Goal: Task Accomplishment & Management: Complete application form

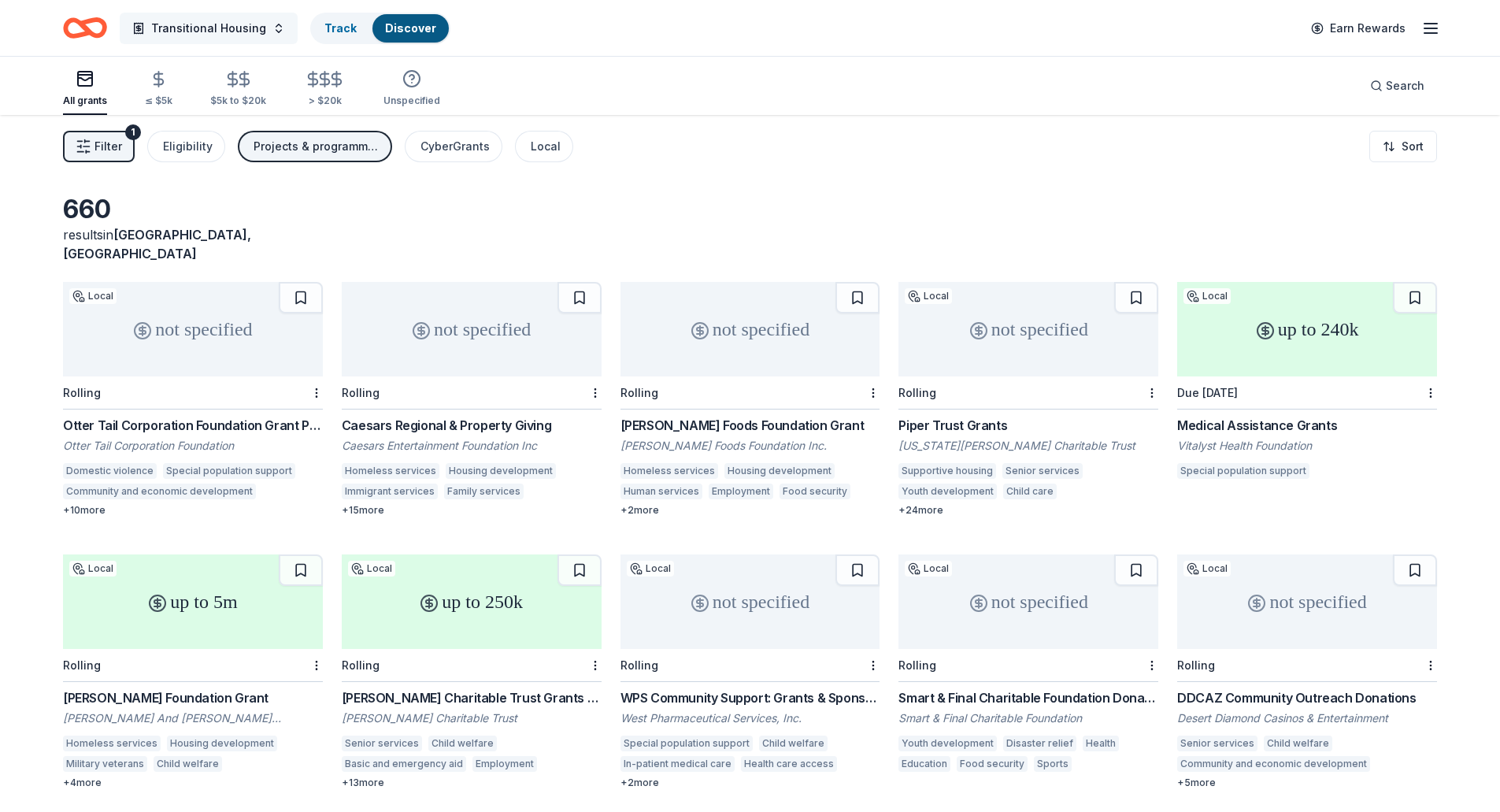
click at [264, 23] on button "Transitional Housing" at bounding box center [209, 28] width 178 height 31
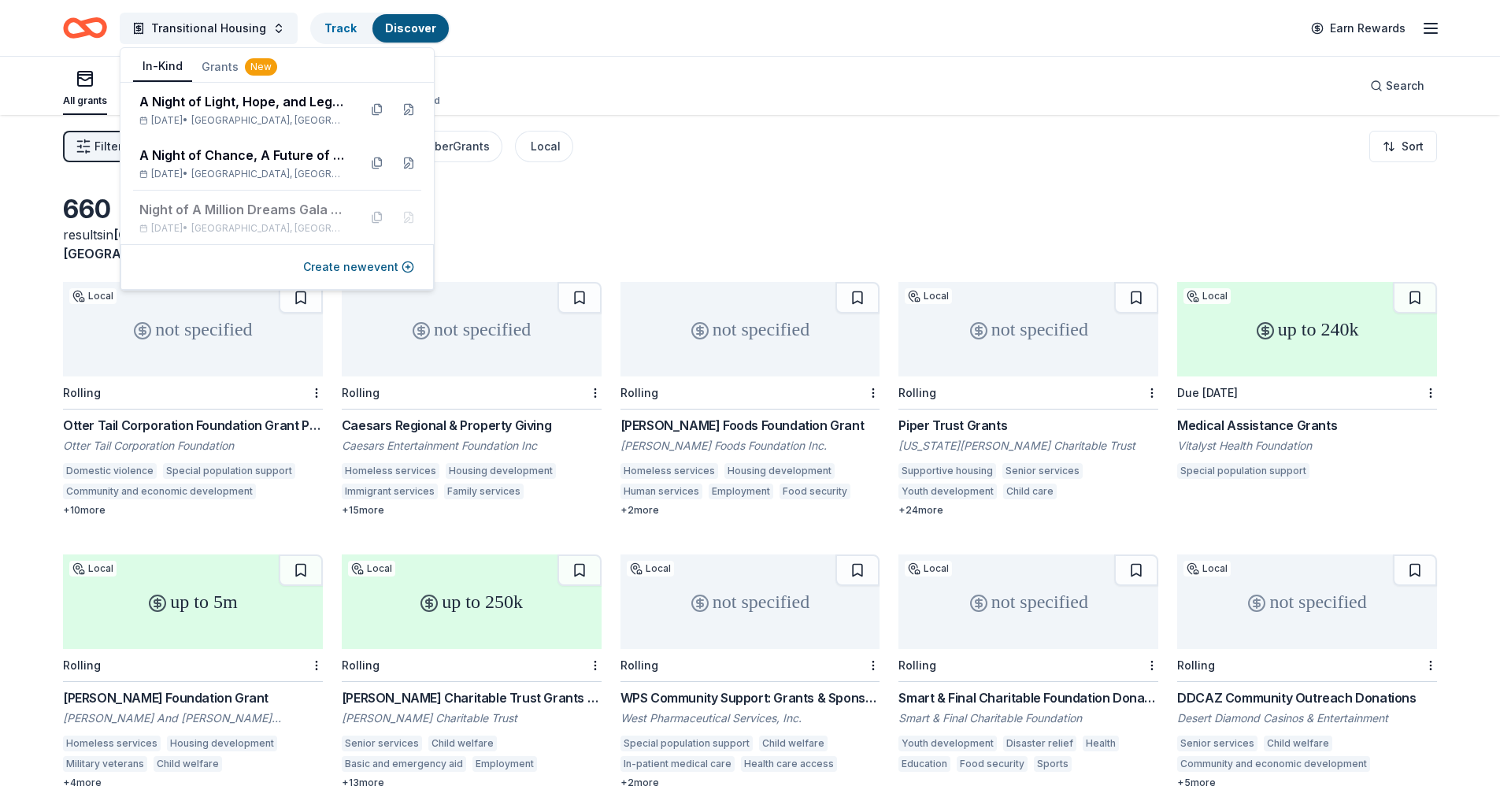
click at [171, 58] on button "In-Kind" at bounding box center [162, 66] width 60 height 30
click at [279, 154] on div "A Night of Chance, A Future of Change" at bounding box center [242, 154] width 206 height 19
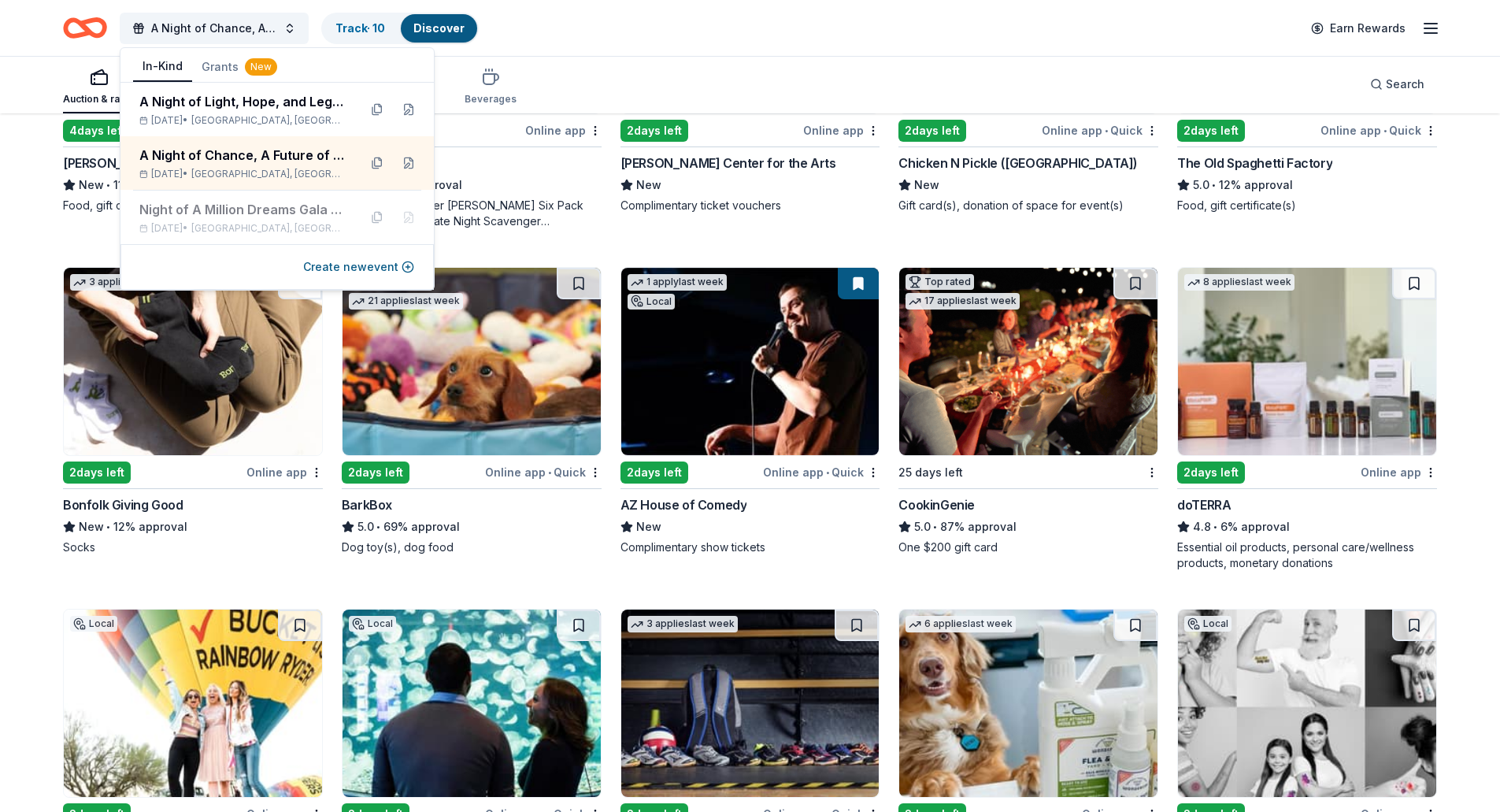
scroll to position [709, 0]
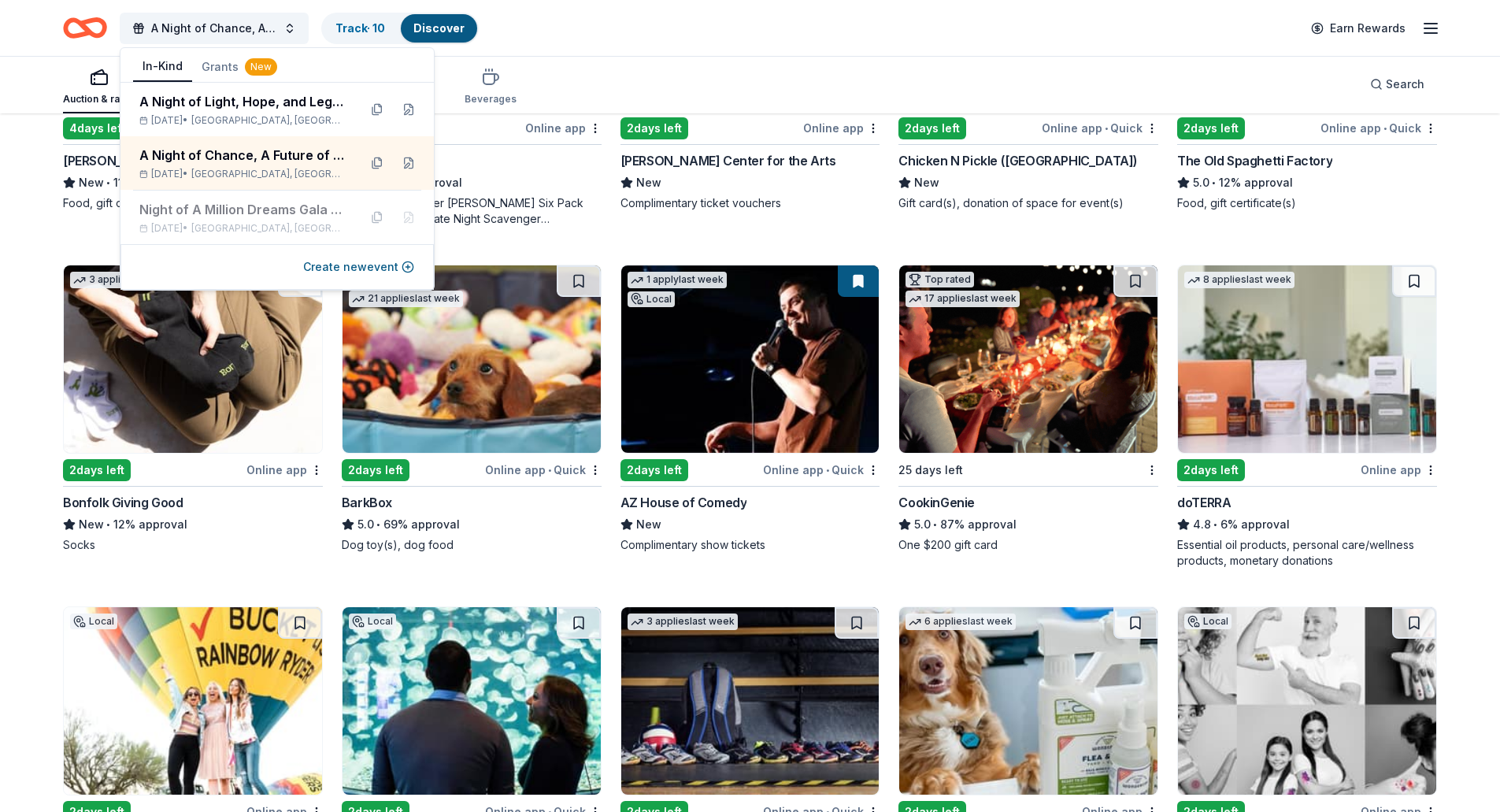
click at [622, 81] on div "Auction & raffle Meals Snacks Desserts Alcohol Beverages Search" at bounding box center [750, 84] width 1374 height 59
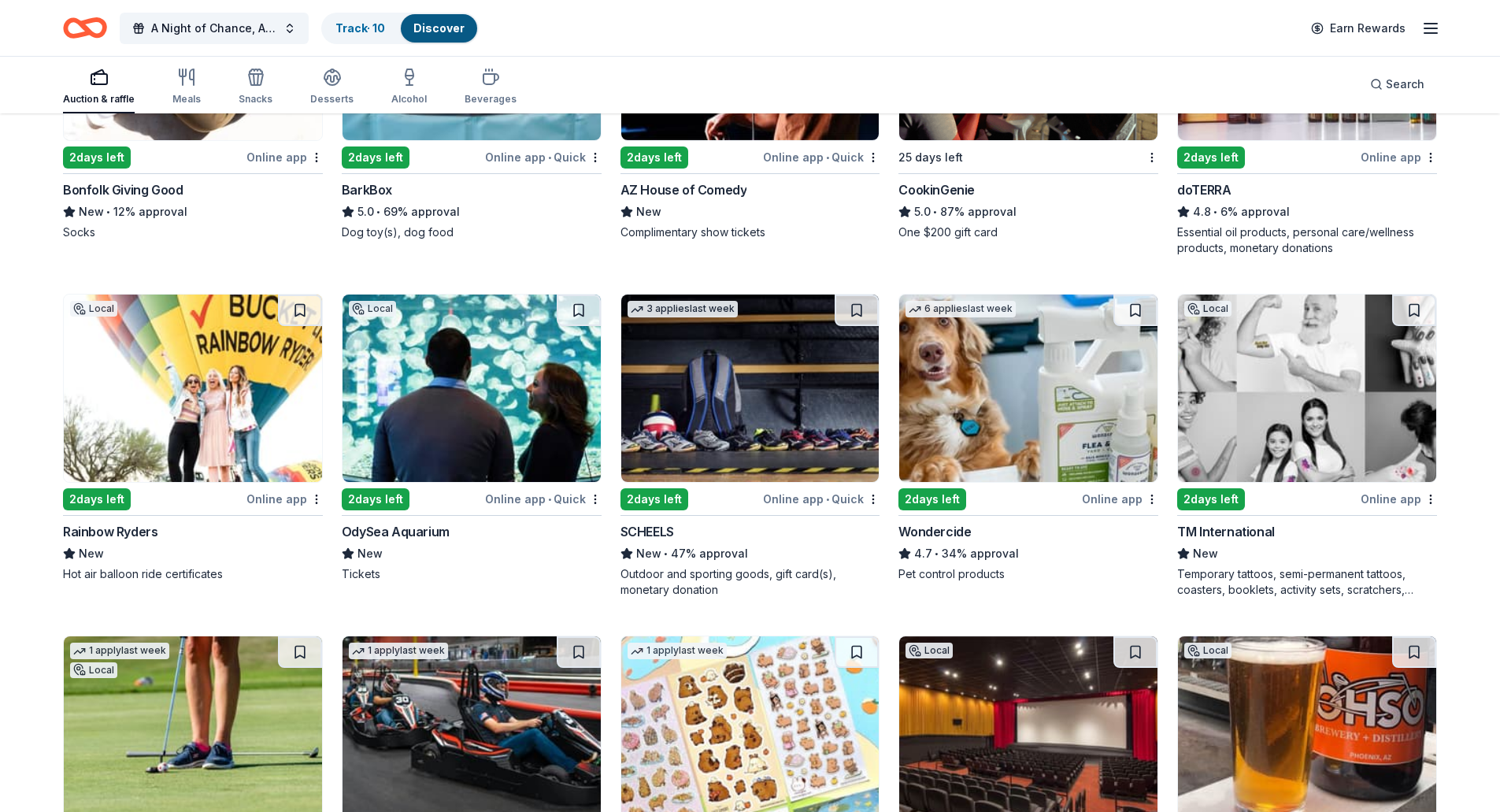
scroll to position [1091, 0]
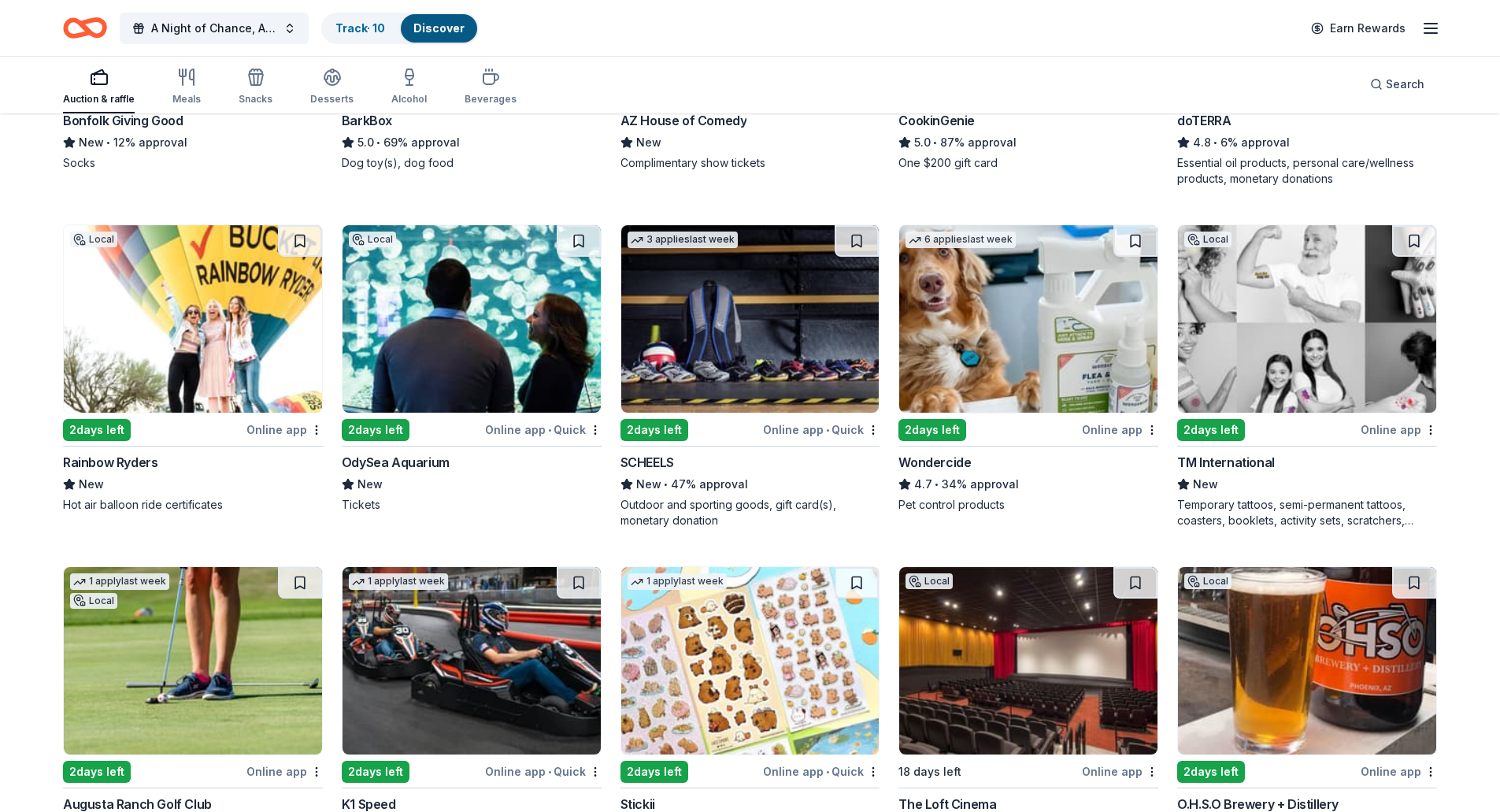
click at [1197, 455] on div "TM International" at bounding box center [1226, 462] width 98 height 19
click at [1391, 90] on span "Search" at bounding box center [1405, 84] width 39 height 19
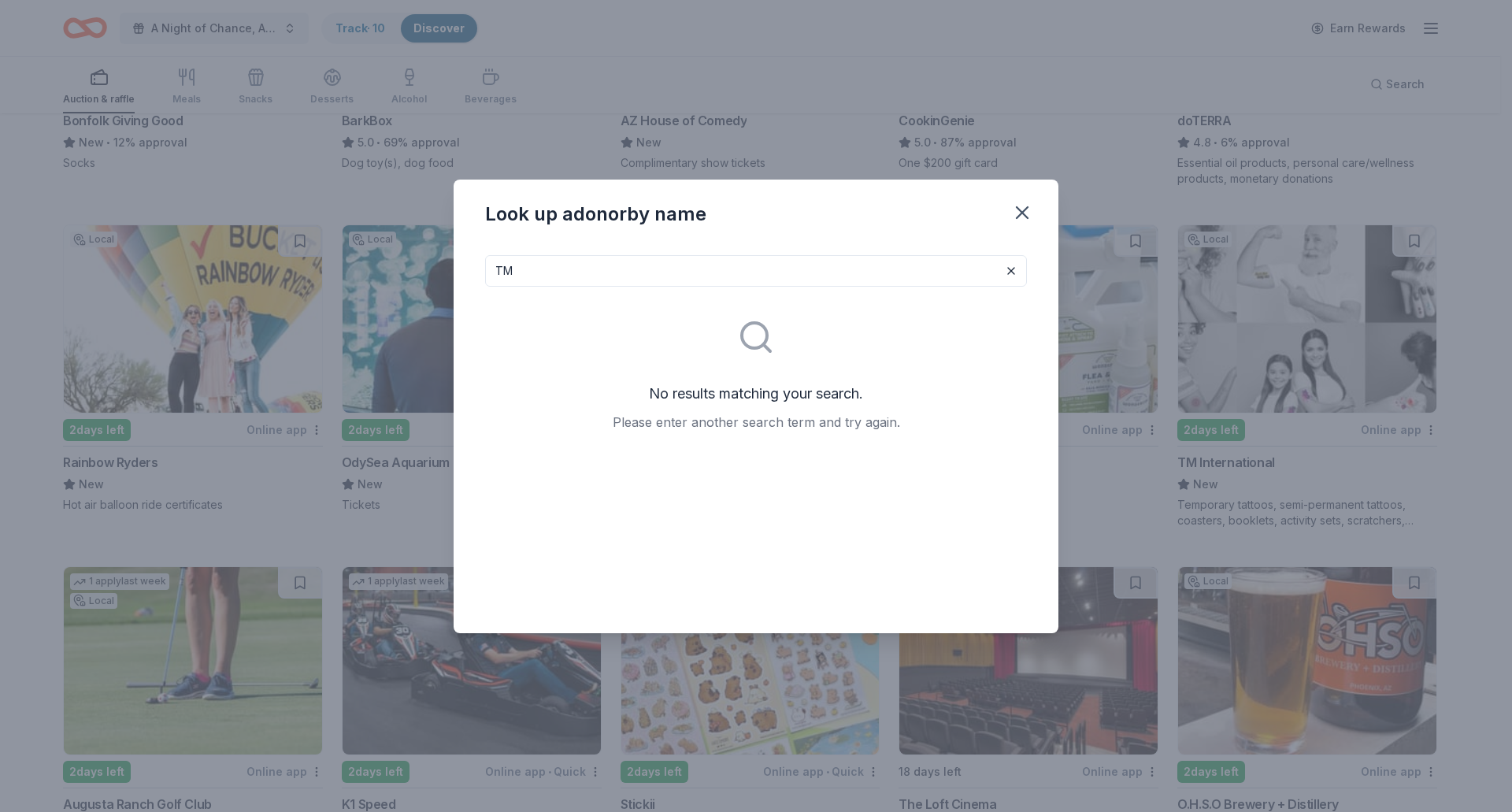
type input "T"
type input "A"
type input "TATT"
click at [1011, 212] on icon "button" at bounding box center [1022, 213] width 22 height 22
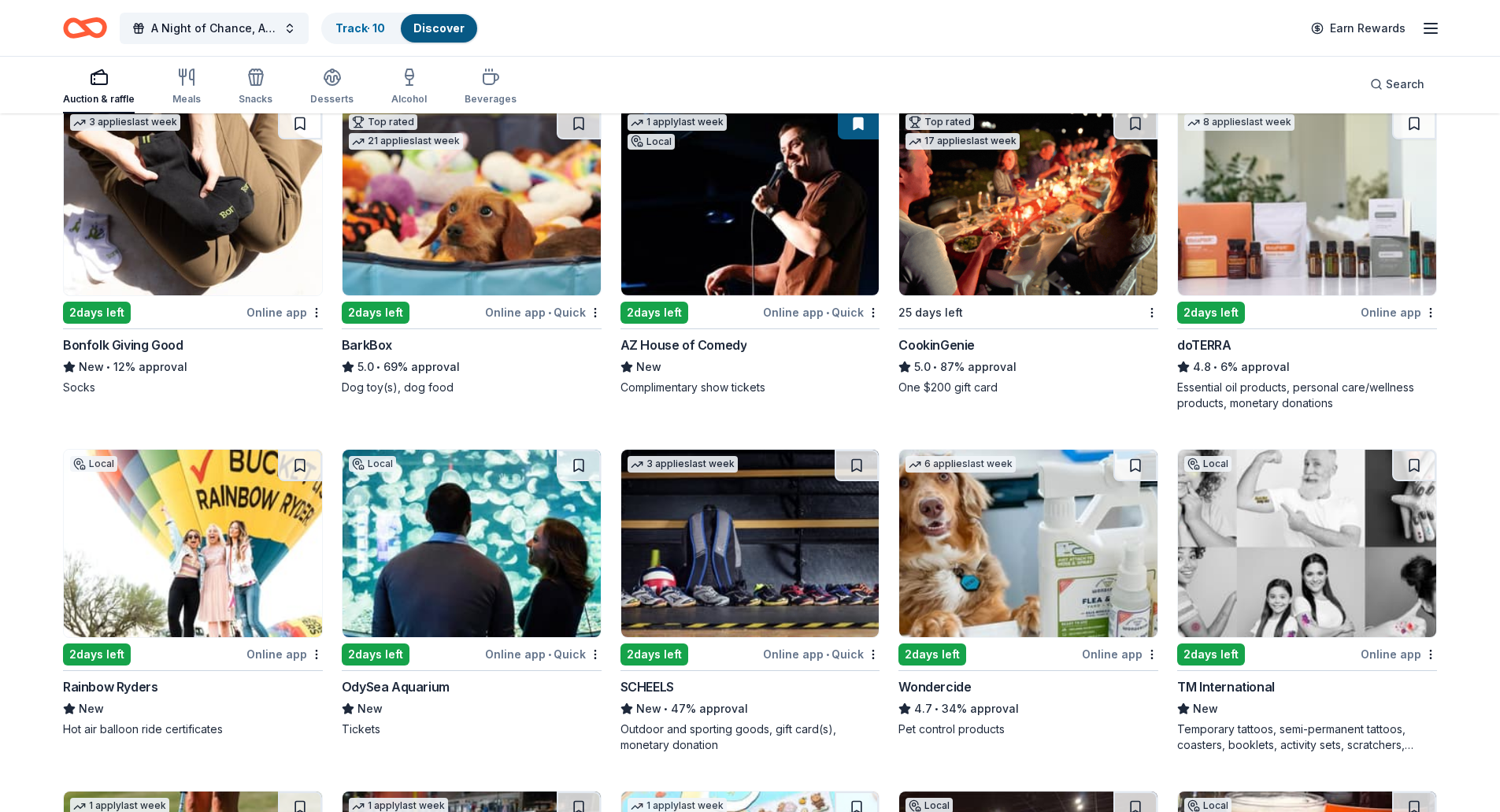
scroll to position [1024, 0]
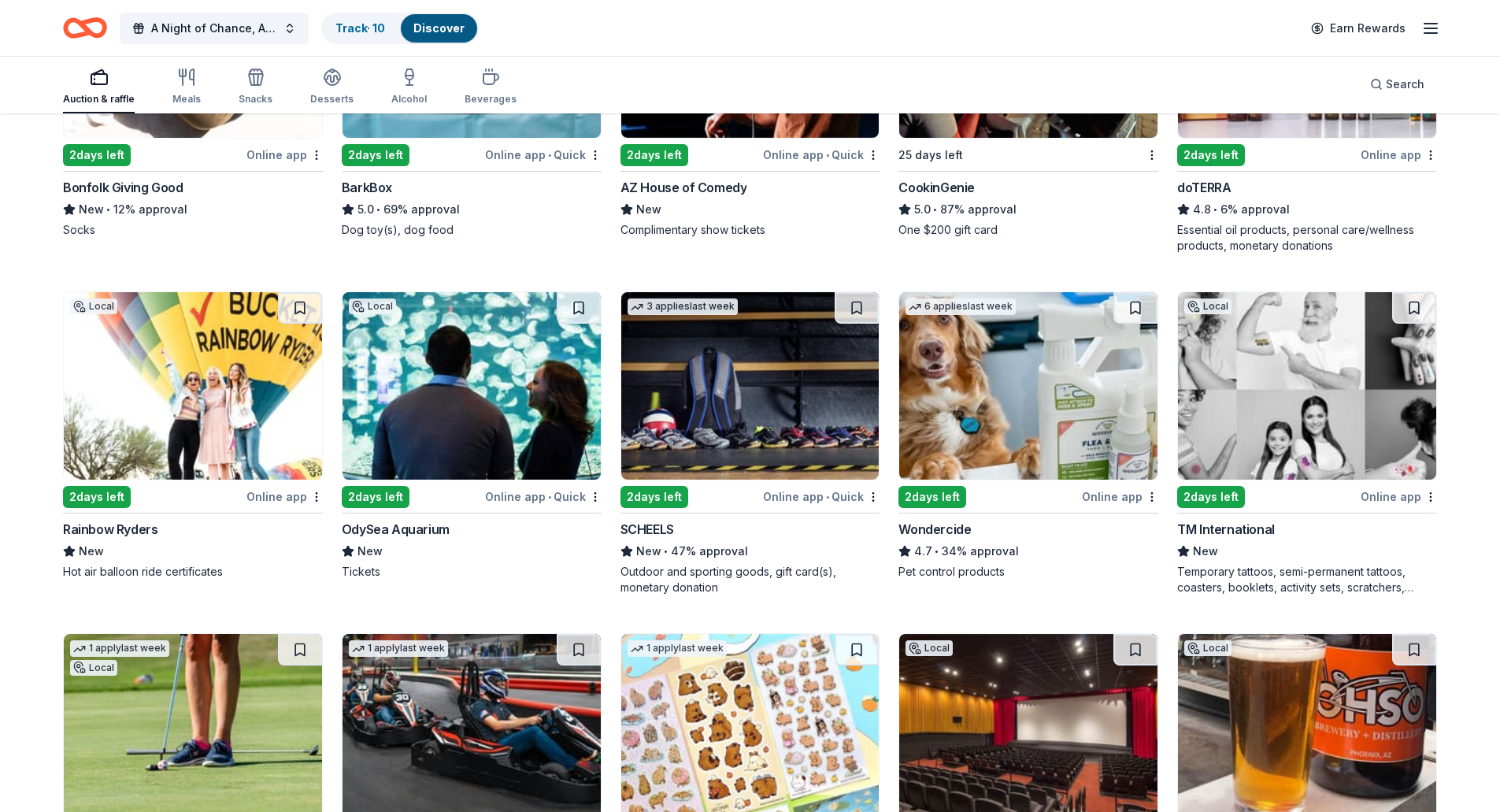
click at [1262, 414] on img at bounding box center [1307, 386] width 259 height 187
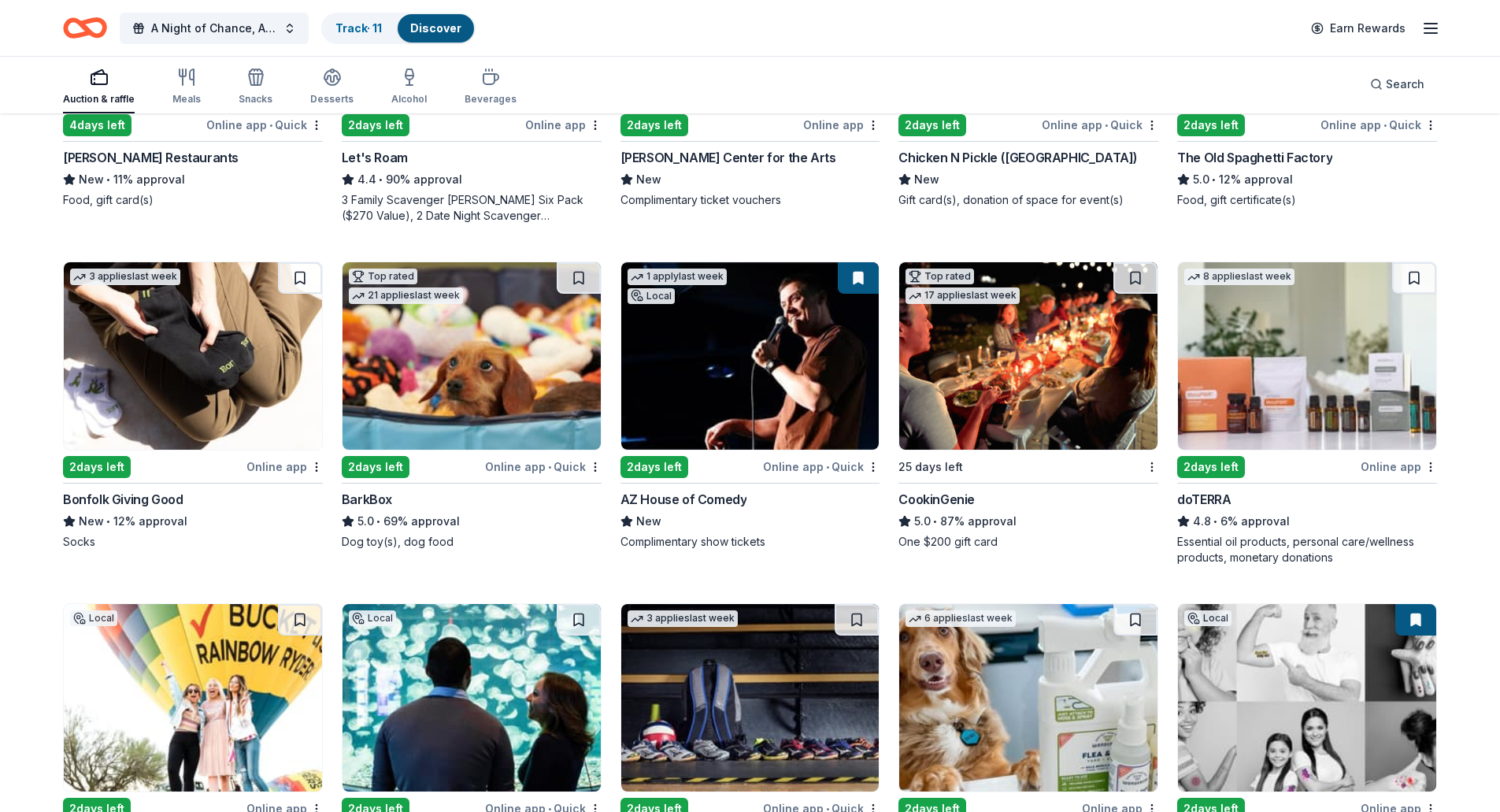
scroll to position [709, 0]
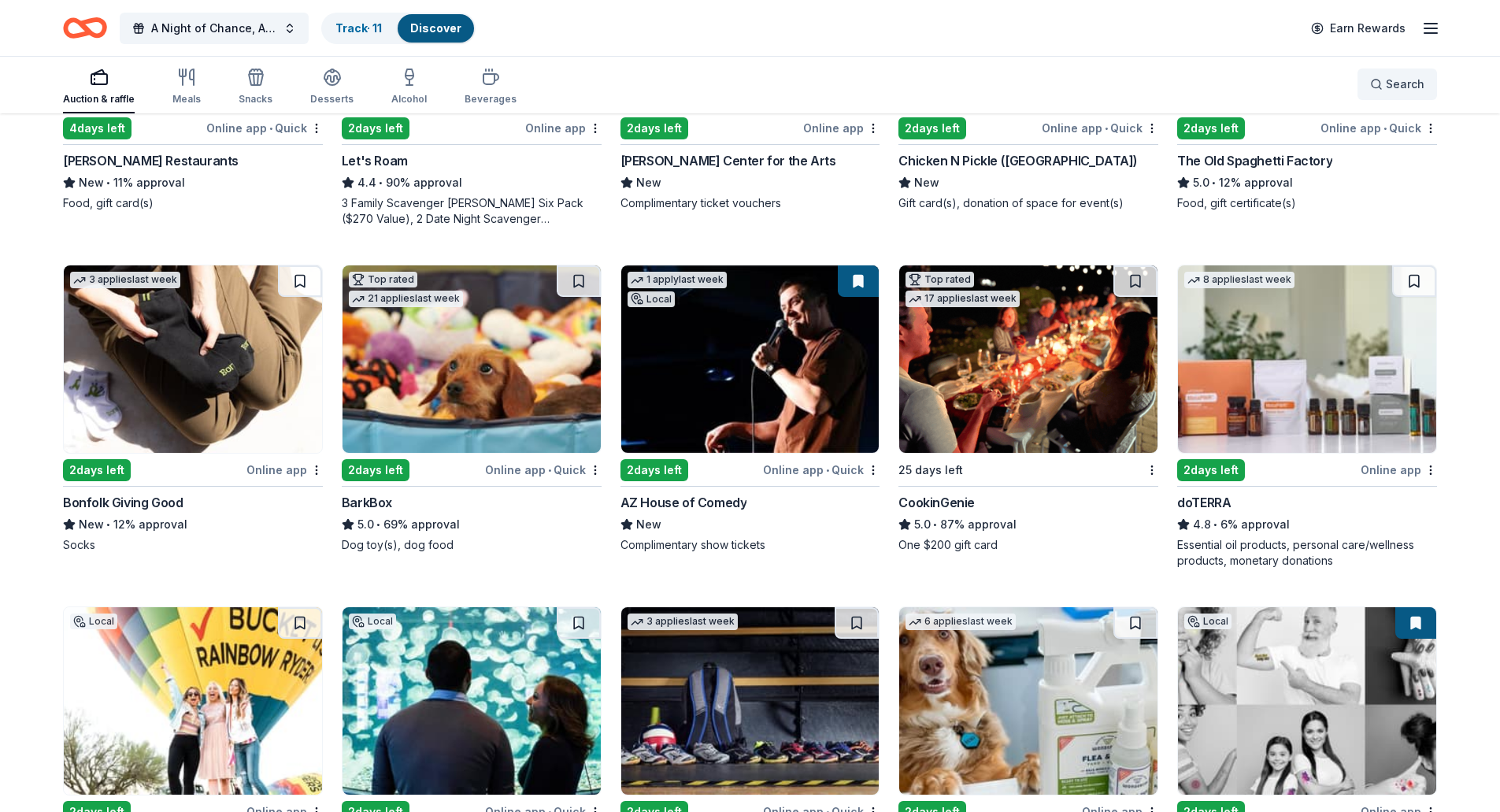
click at [1399, 94] on button "Search" at bounding box center [1398, 84] width 80 height 31
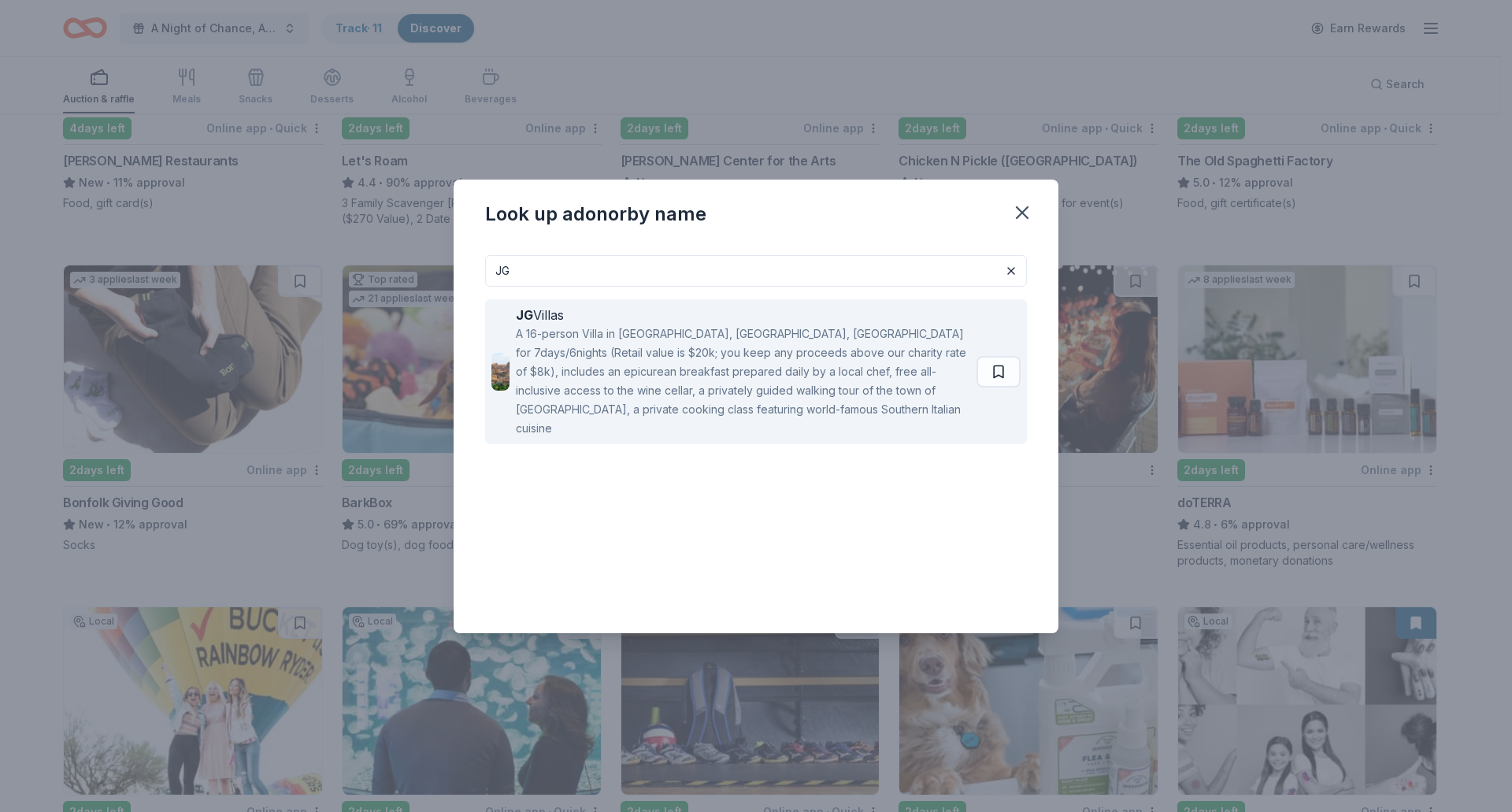
type input "JG"
click at [549, 314] on div "JG Villas" at bounding box center [744, 314] width 455 height 19
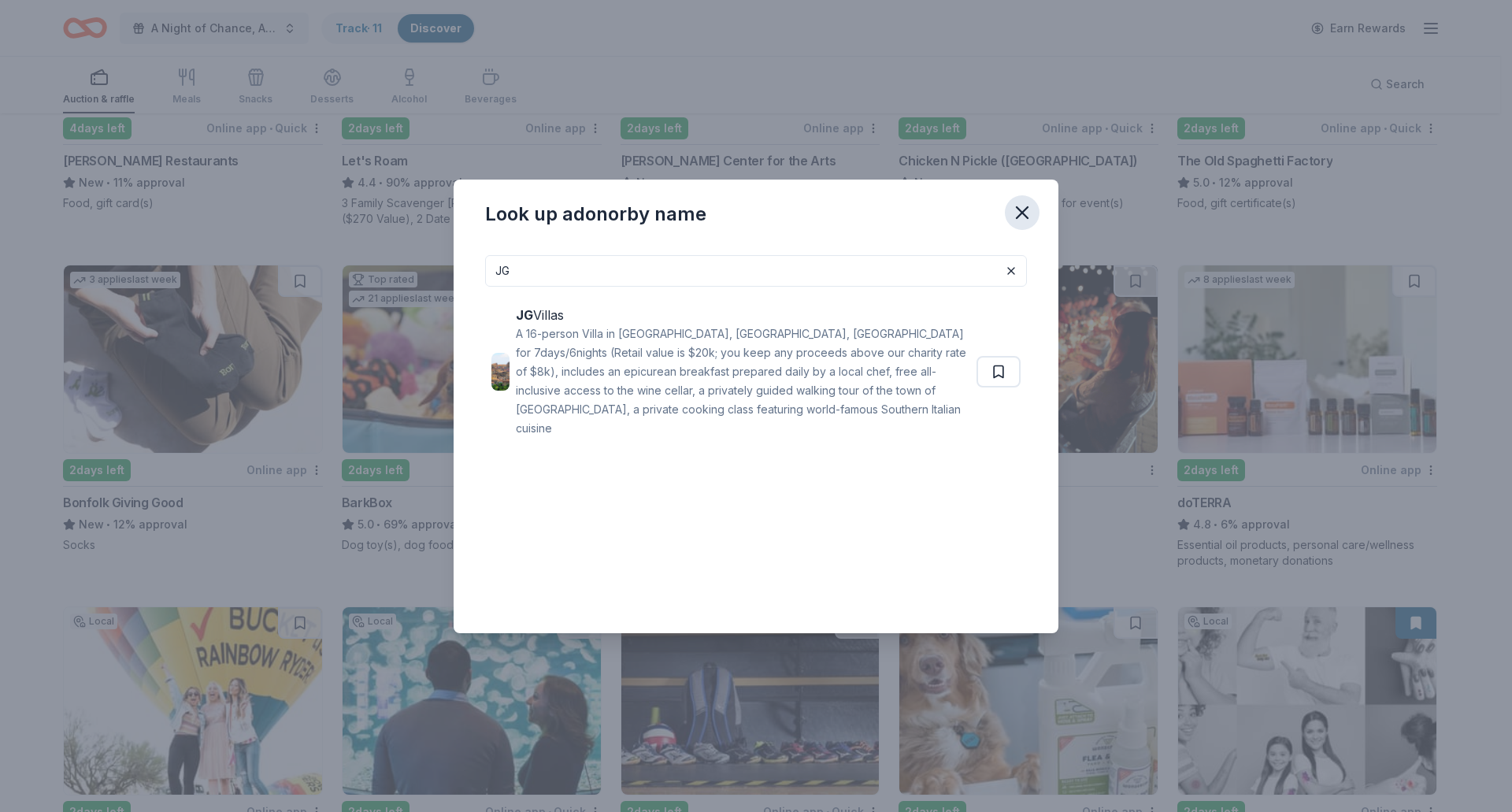
click at [1029, 226] on button "button" at bounding box center [1023, 213] width 35 height 35
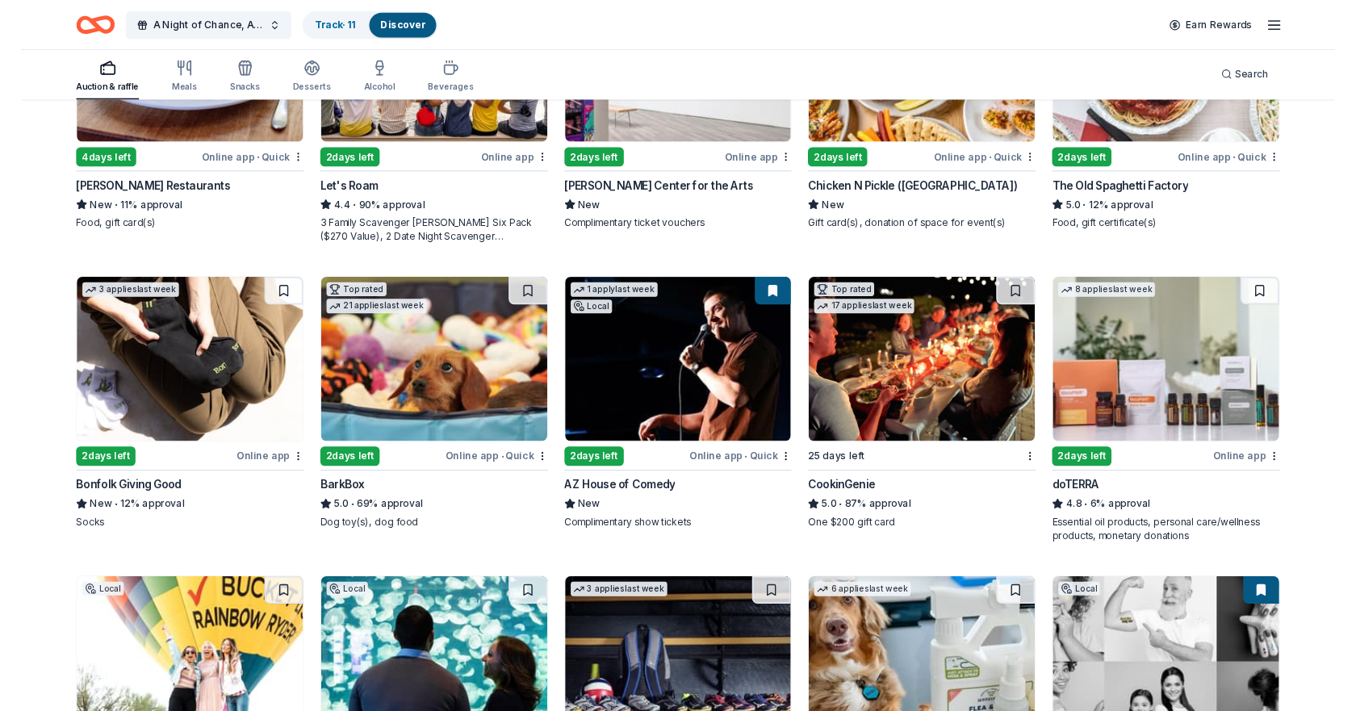
scroll to position [646, 0]
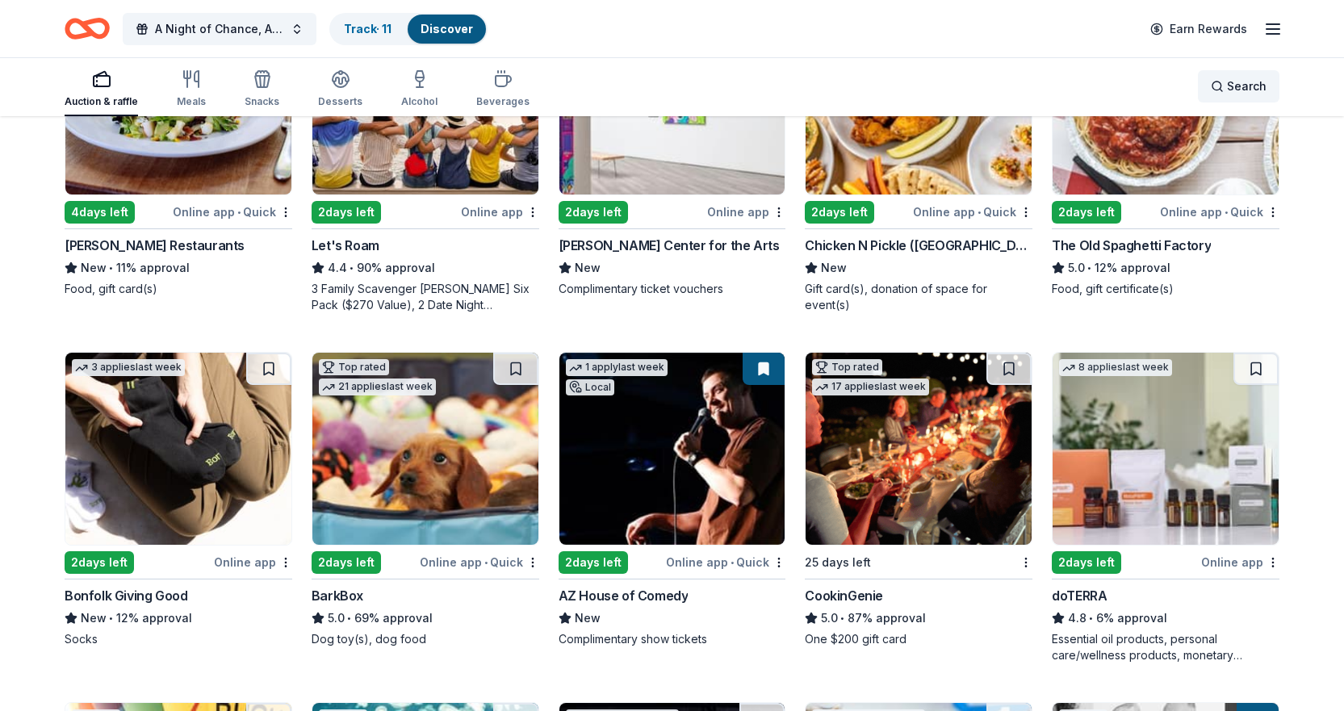
click at [1228, 78] on span "Search" at bounding box center [1247, 86] width 40 height 19
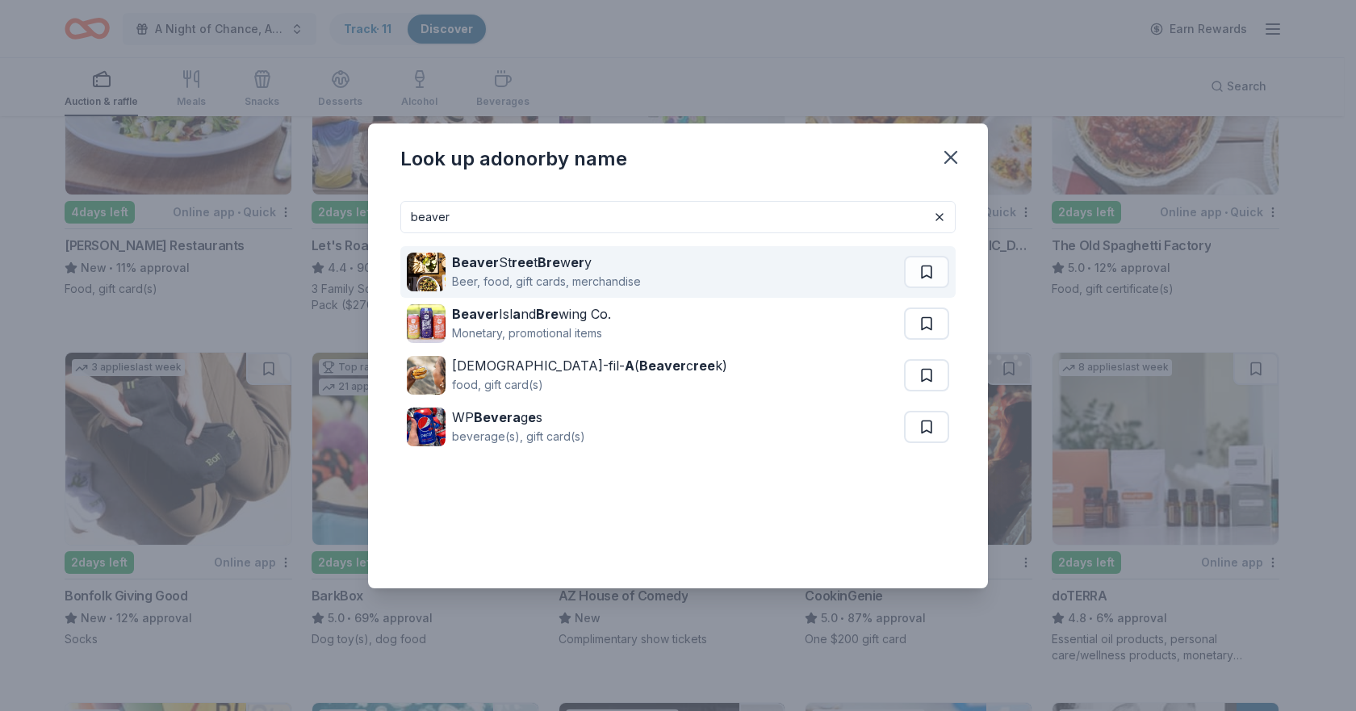
type input "beaver"
click at [541, 278] on div "Beer, food, gift cards, merchandise" at bounding box center [546, 281] width 189 height 19
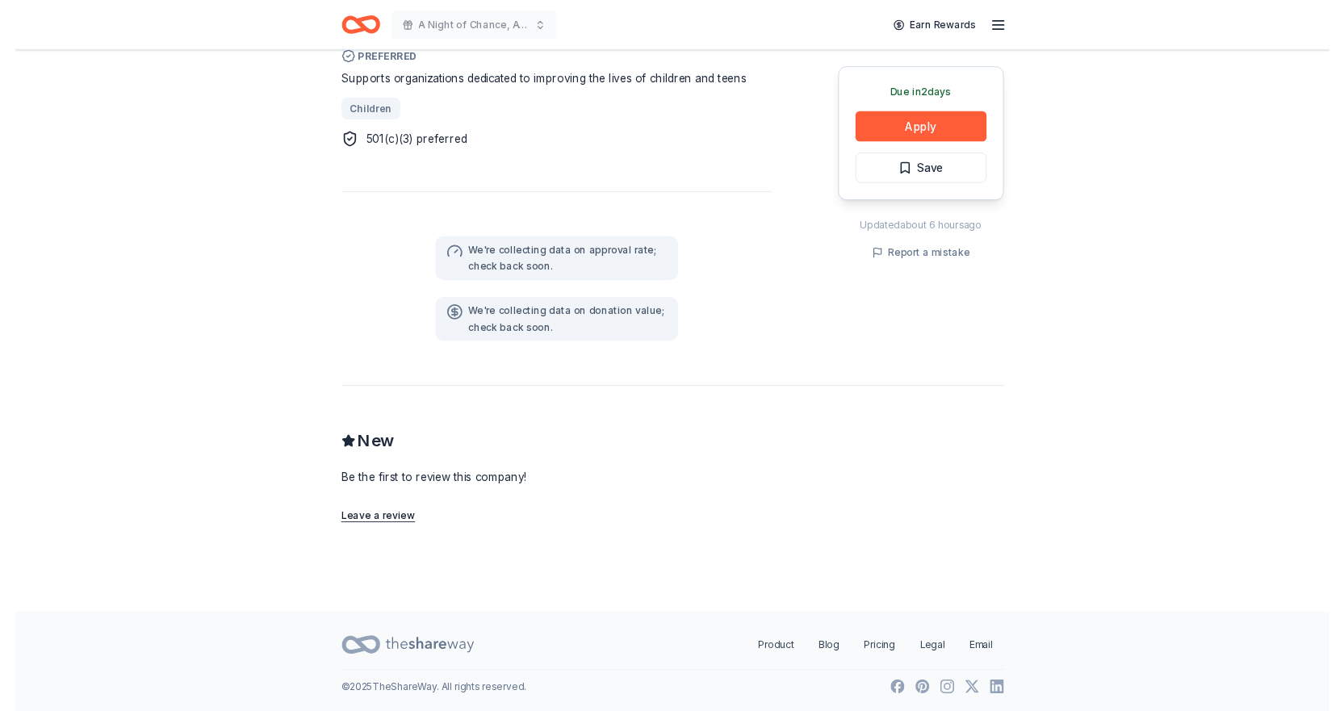
scroll to position [508, 0]
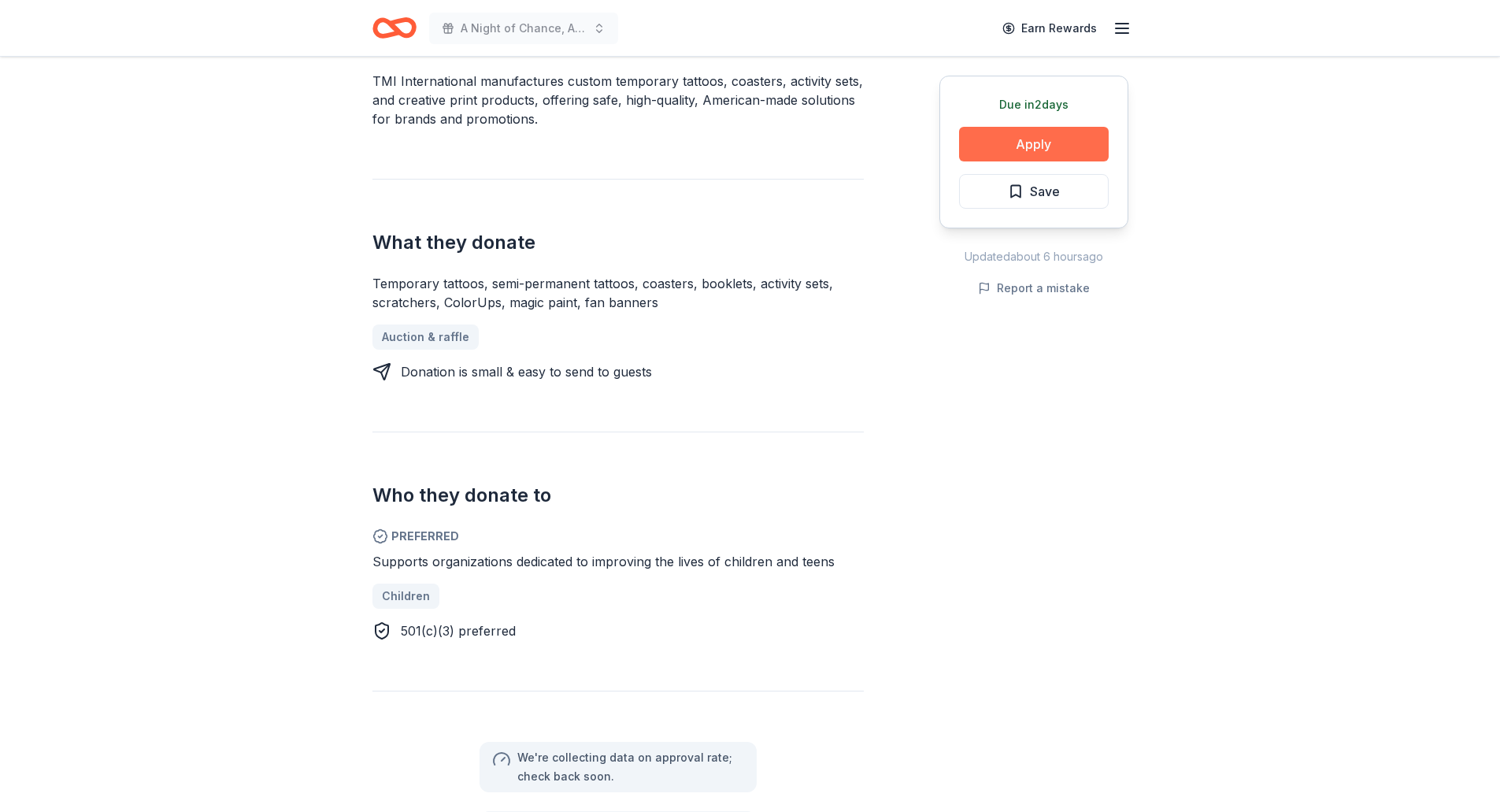
click at [993, 137] on button "Apply" at bounding box center [1034, 144] width 149 height 35
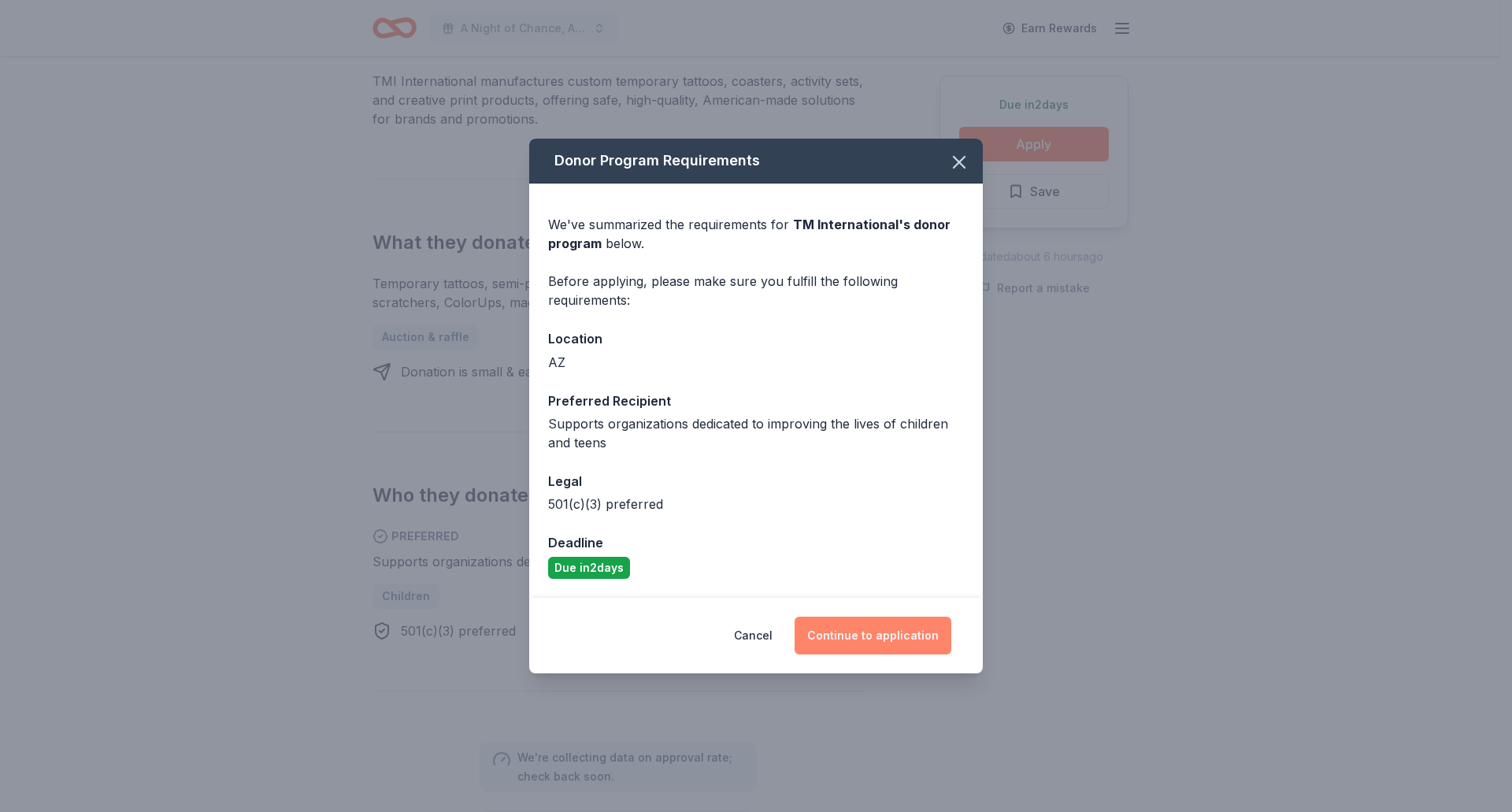
click at [918, 628] on button "Continue to application" at bounding box center [873, 635] width 157 height 38
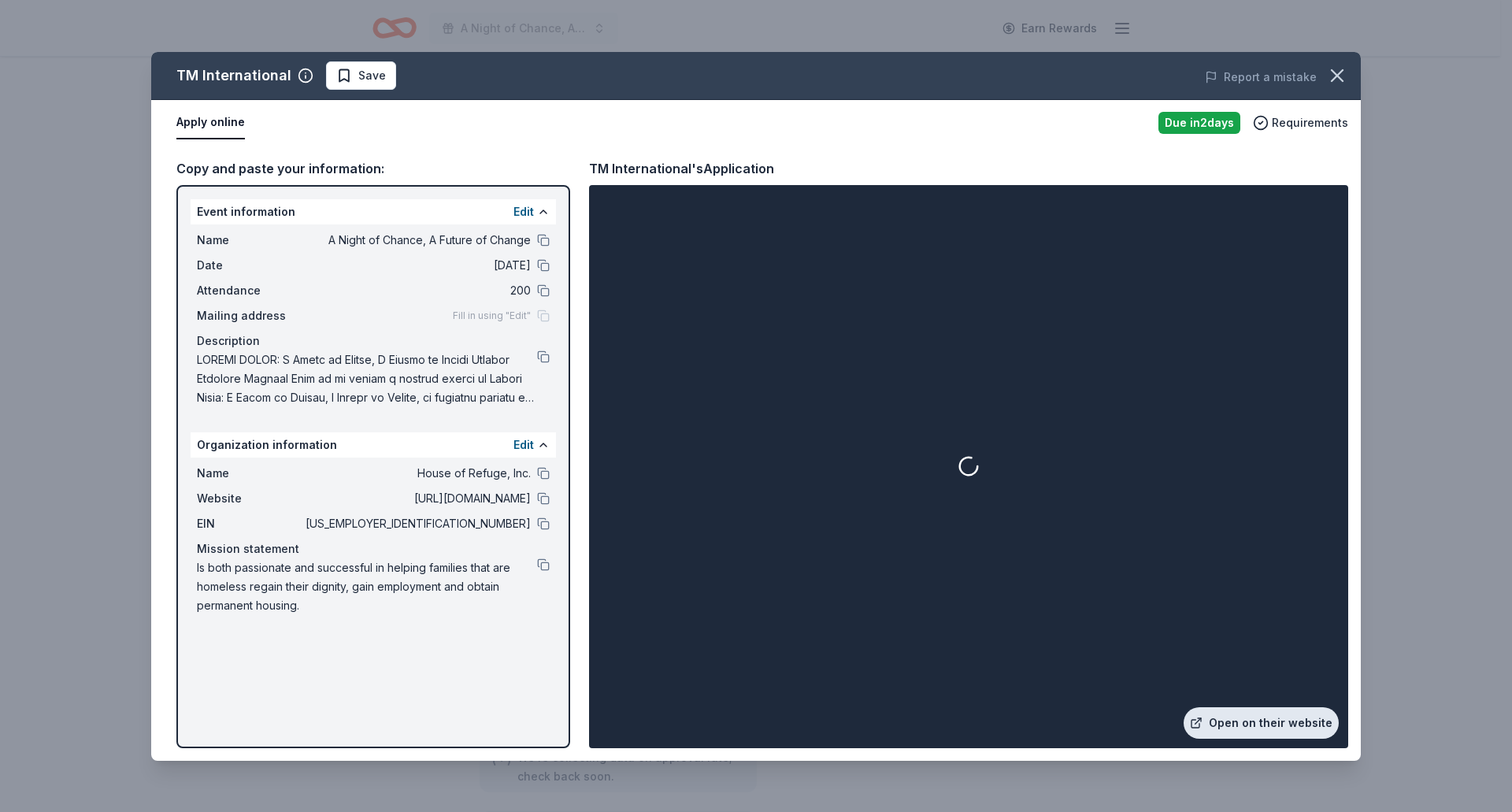
click at [1240, 720] on link "Open on their website" at bounding box center [1261, 723] width 155 height 31
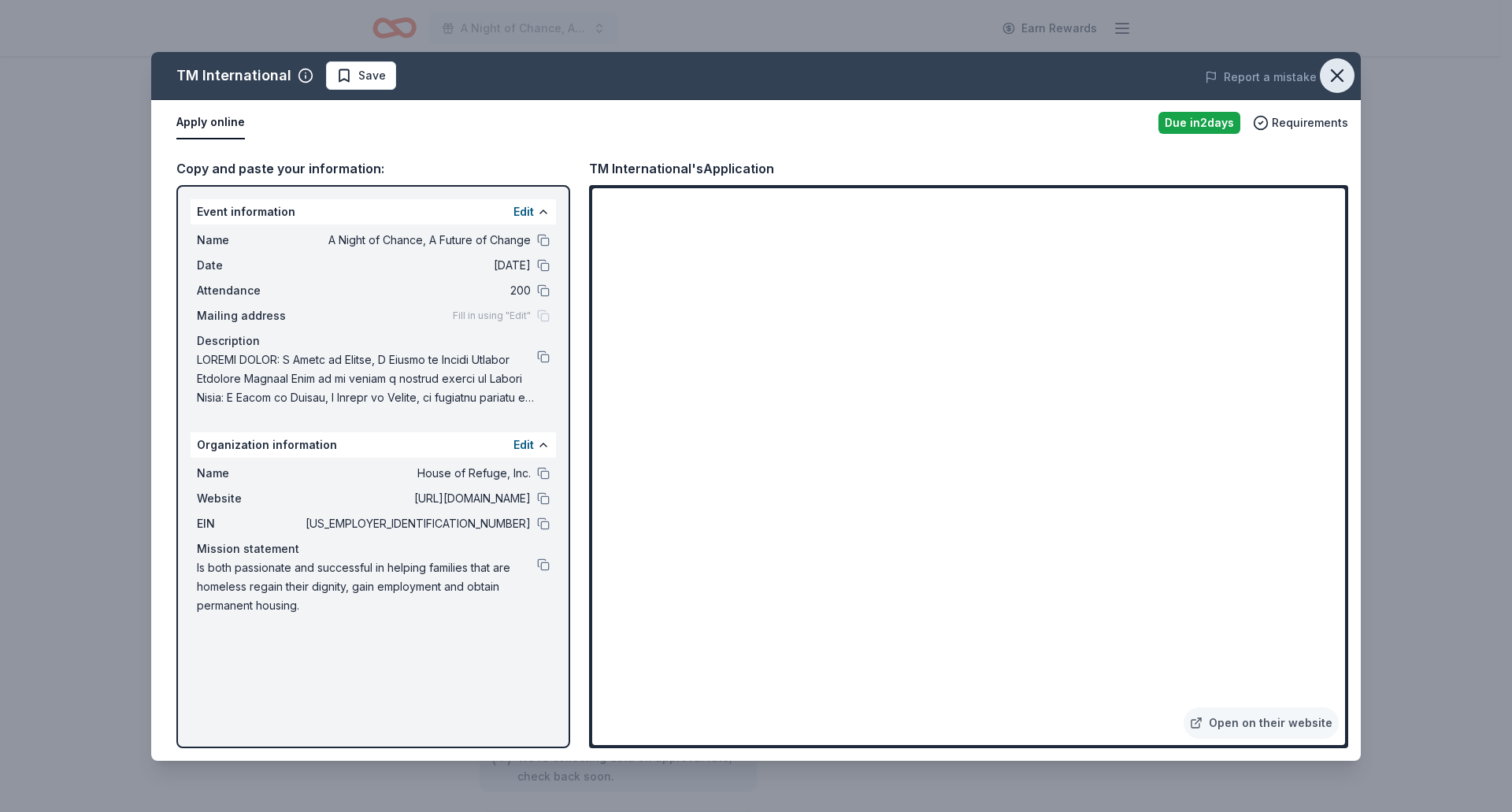
click at [1340, 78] on icon "button" at bounding box center [1337, 75] width 11 height 11
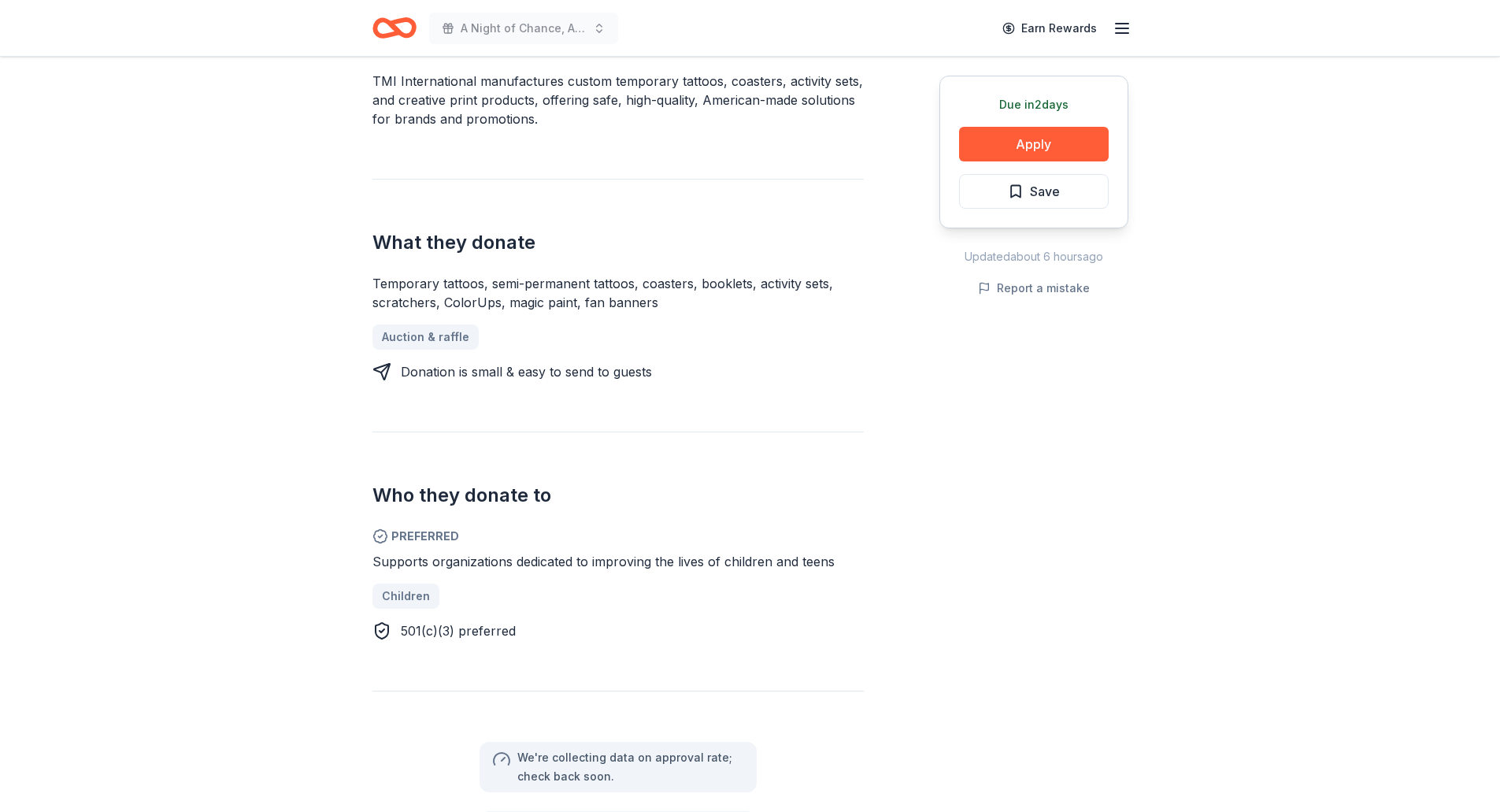
drag, startPoint x: 653, startPoint y: 304, endPoint x: 544, endPoint y: 299, distance: 109.1
click at [544, 299] on div "Temporary tattoos, semi-permanent tattoos, coasters, booklets, activity sets, s…" at bounding box center [619, 293] width 492 height 38
click at [557, 298] on div "Temporary tattoos, semi-permanent tattoos, coasters, booklets, activity sets, s…" at bounding box center [619, 293] width 492 height 38
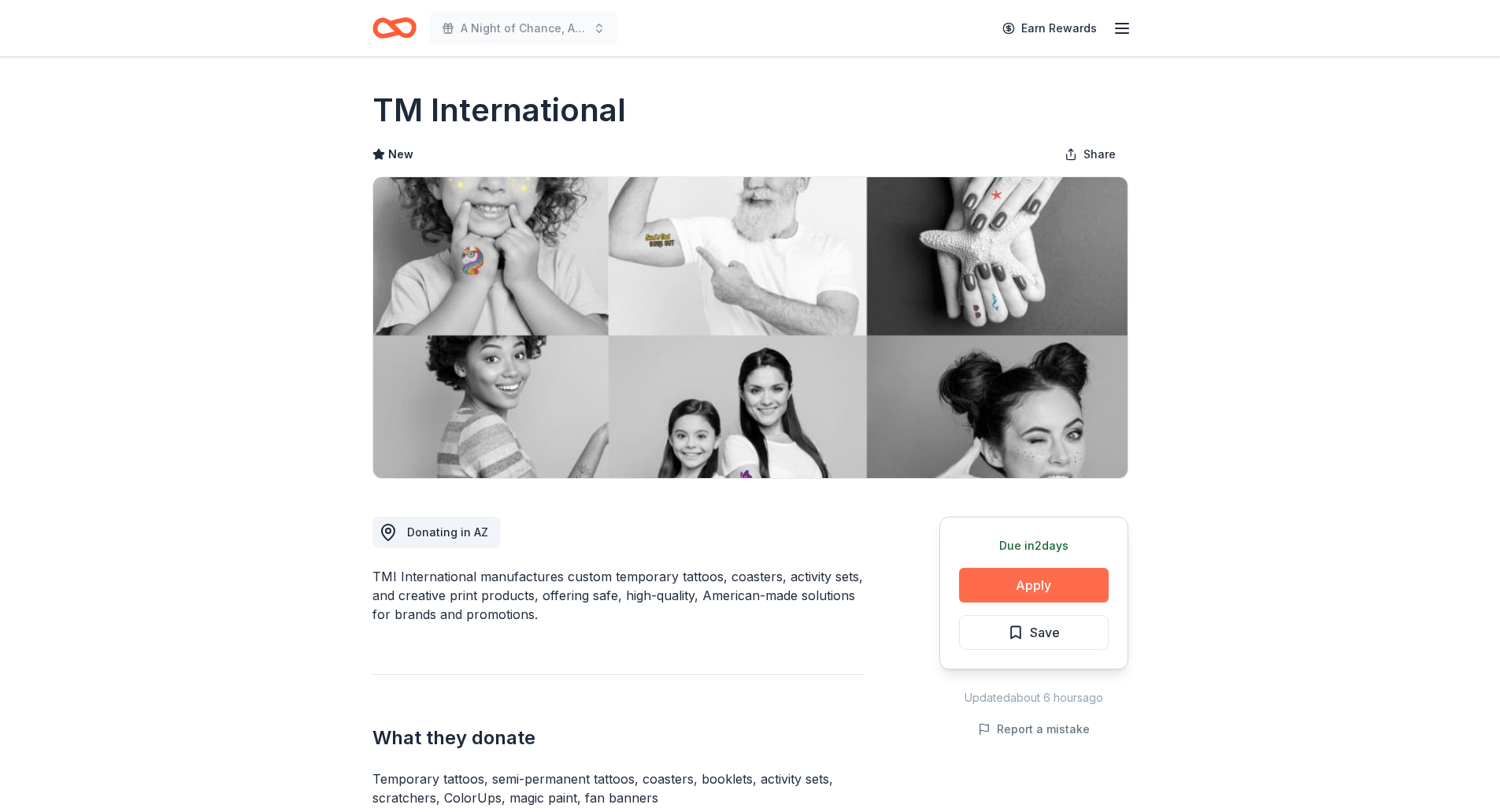
click at [1014, 594] on button "Apply" at bounding box center [1034, 586] width 149 height 35
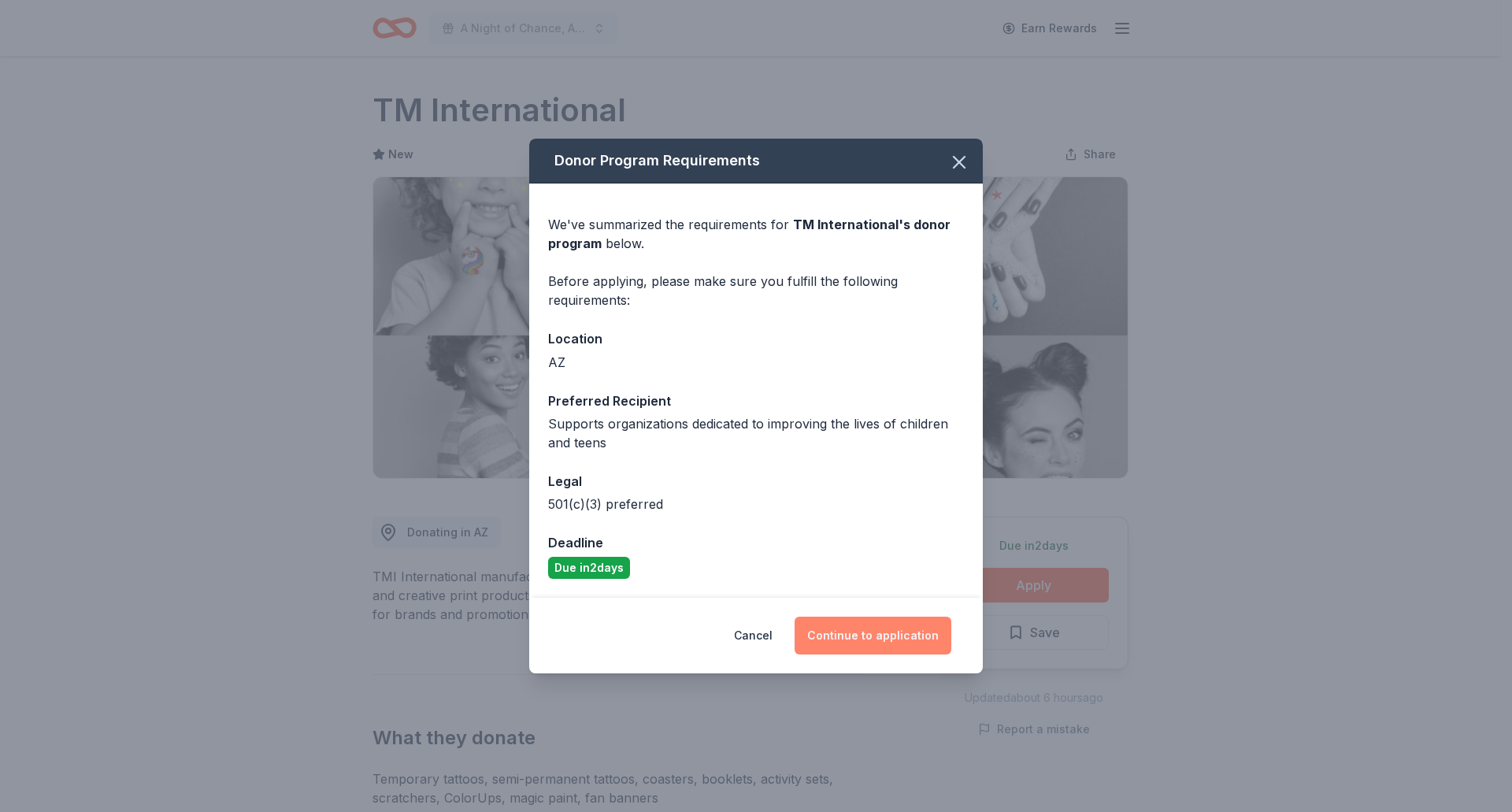
click at [837, 642] on button "Continue to application" at bounding box center [873, 635] width 157 height 38
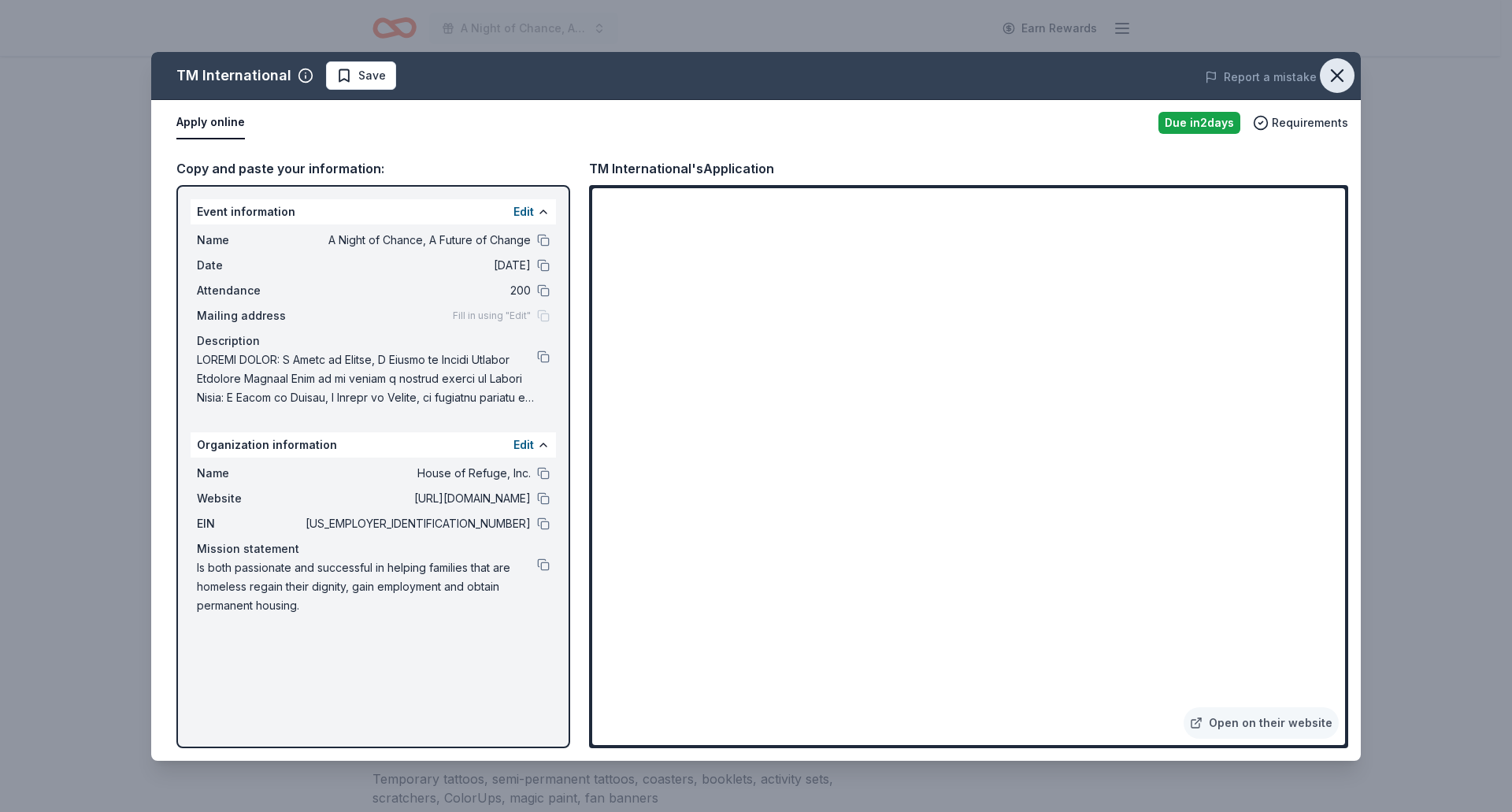
click at [1348, 72] on button "button" at bounding box center [1337, 76] width 35 height 35
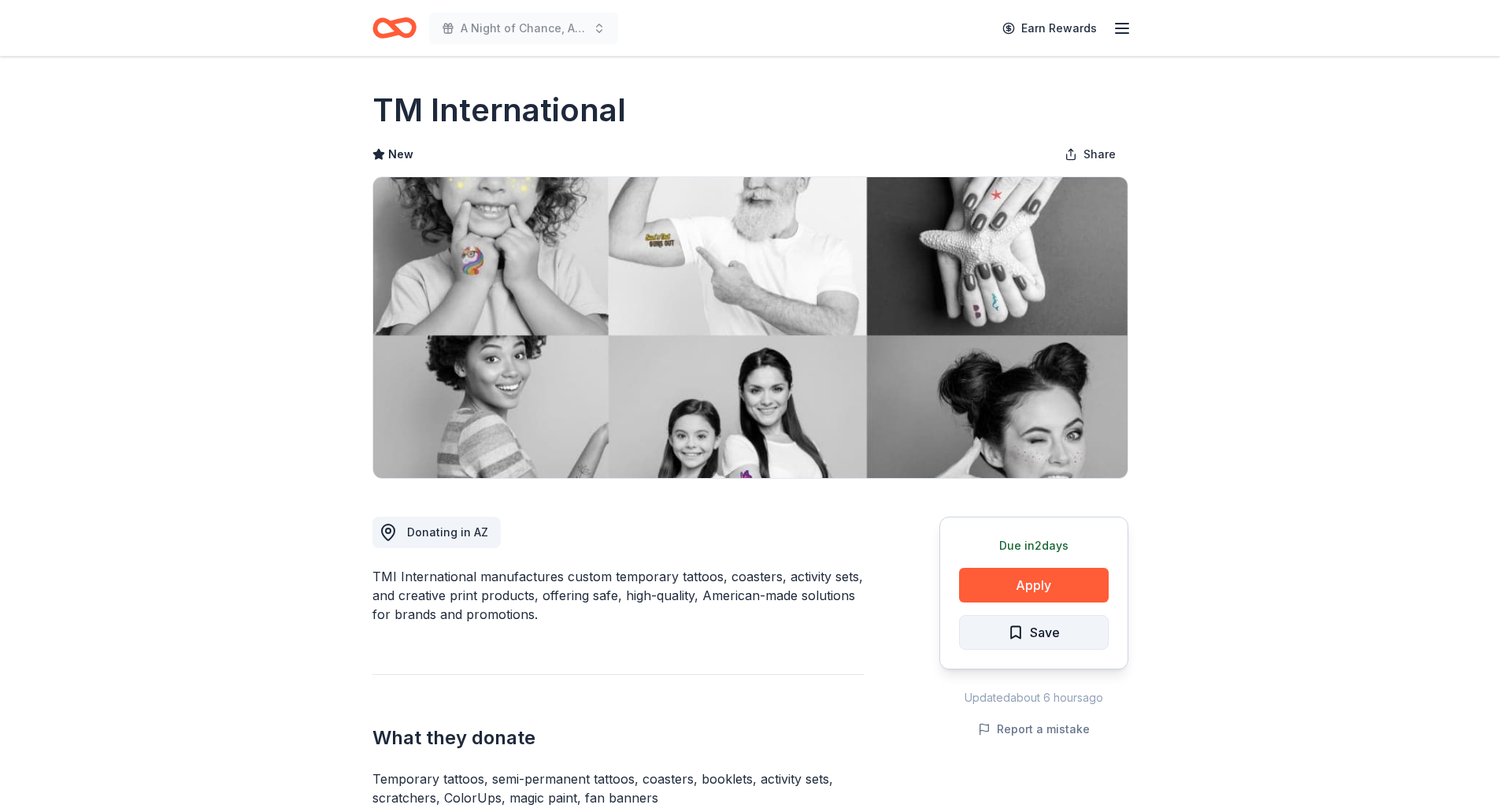
click at [1079, 632] on button "Save" at bounding box center [1034, 632] width 149 height 35
click at [1059, 630] on html "A Night of Chance, A Future of Change Earn Rewards Due in 2 days Share TM Inter…" at bounding box center [750, 406] width 1500 height 812
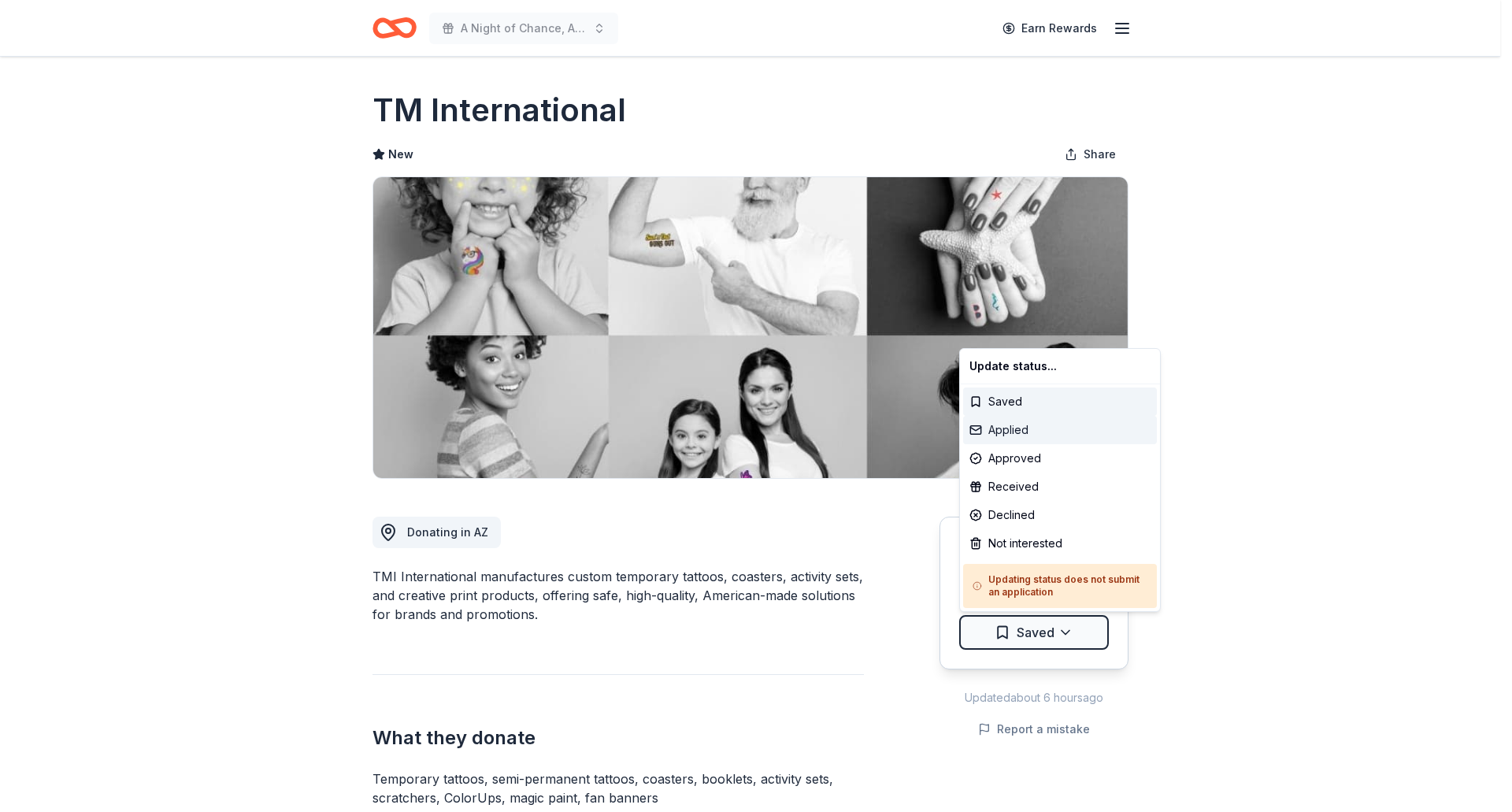
click at [1059, 431] on div "Applied" at bounding box center [1060, 429] width 194 height 28
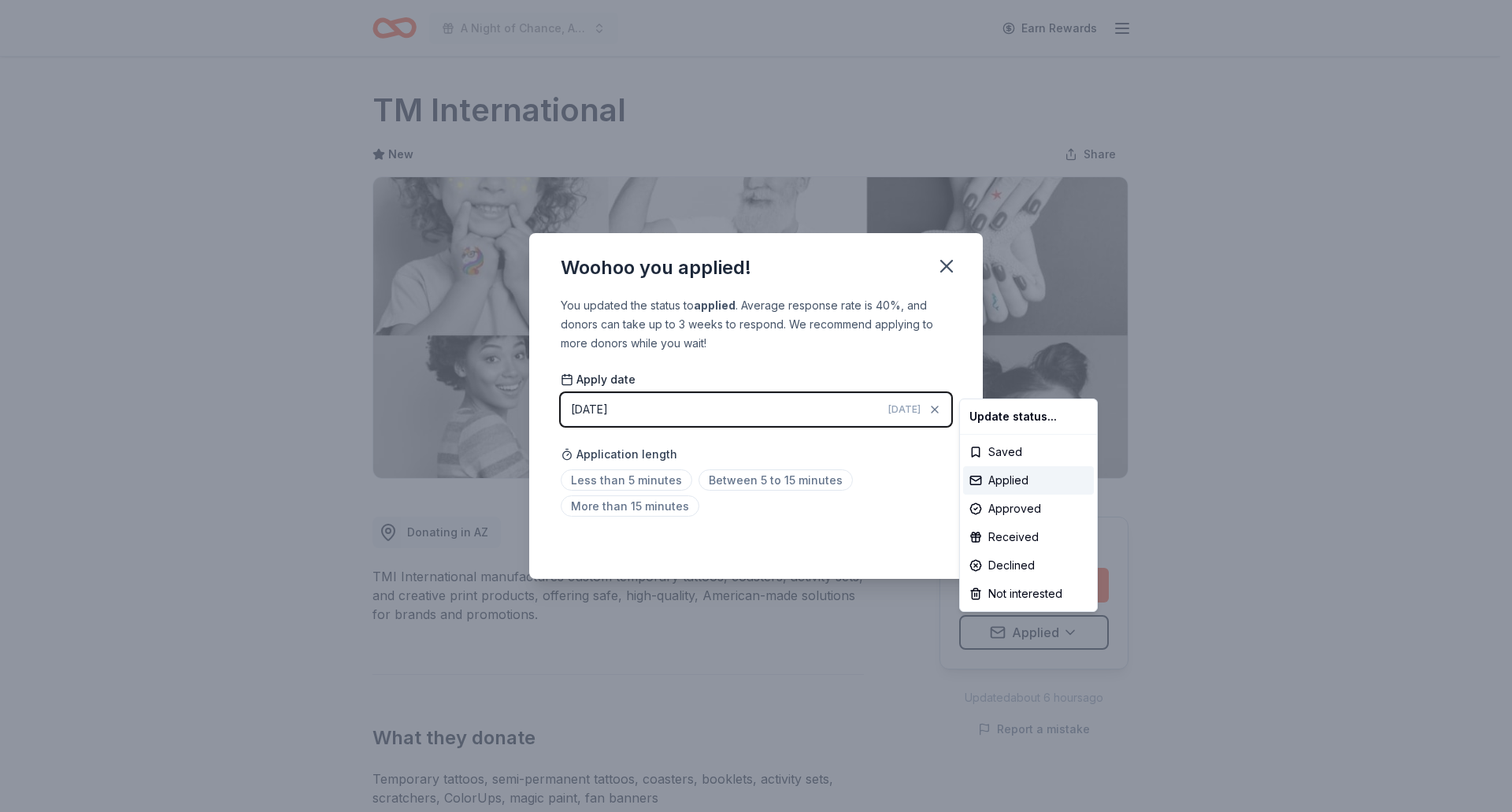
click at [946, 267] on html "A Night of Chance, A Future of Change Earn Rewards Due in 2 days Share TM Inter…" at bounding box center [756, 406] width 1512 height 812
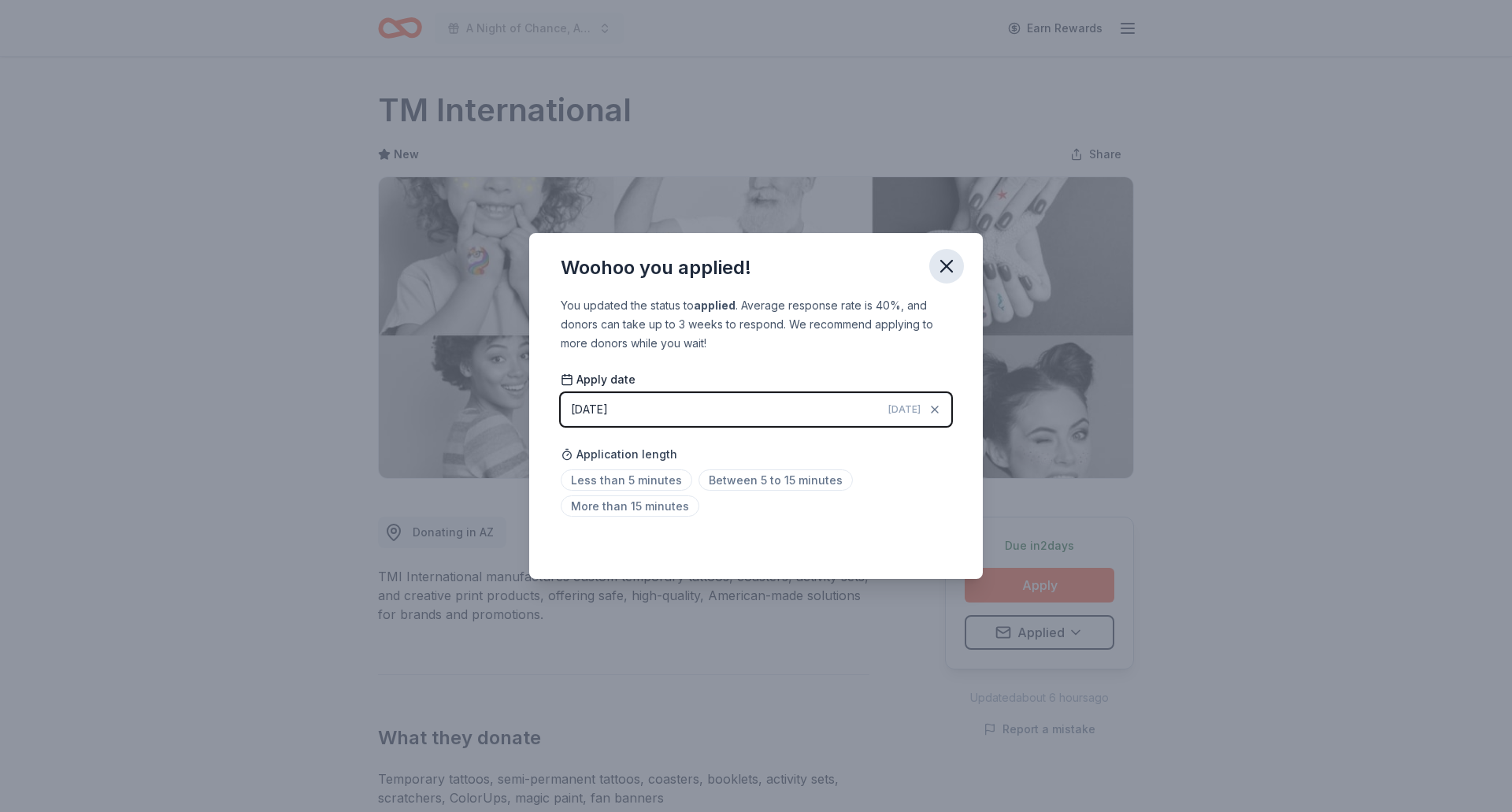
click at [951, 259] on icon "button" at bounding box center [947, 265] width 22 height 22
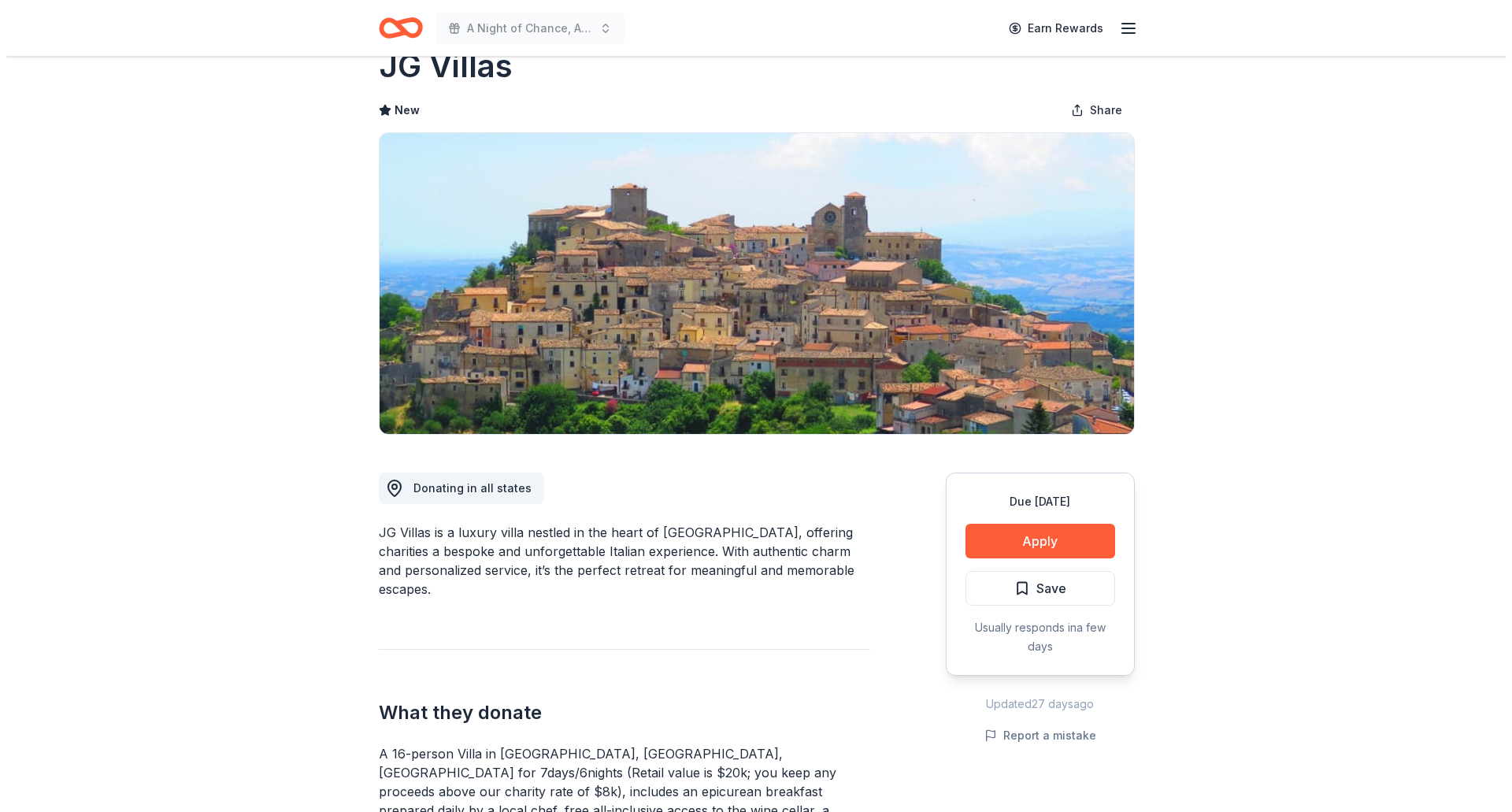
scroll to position [79, 0]
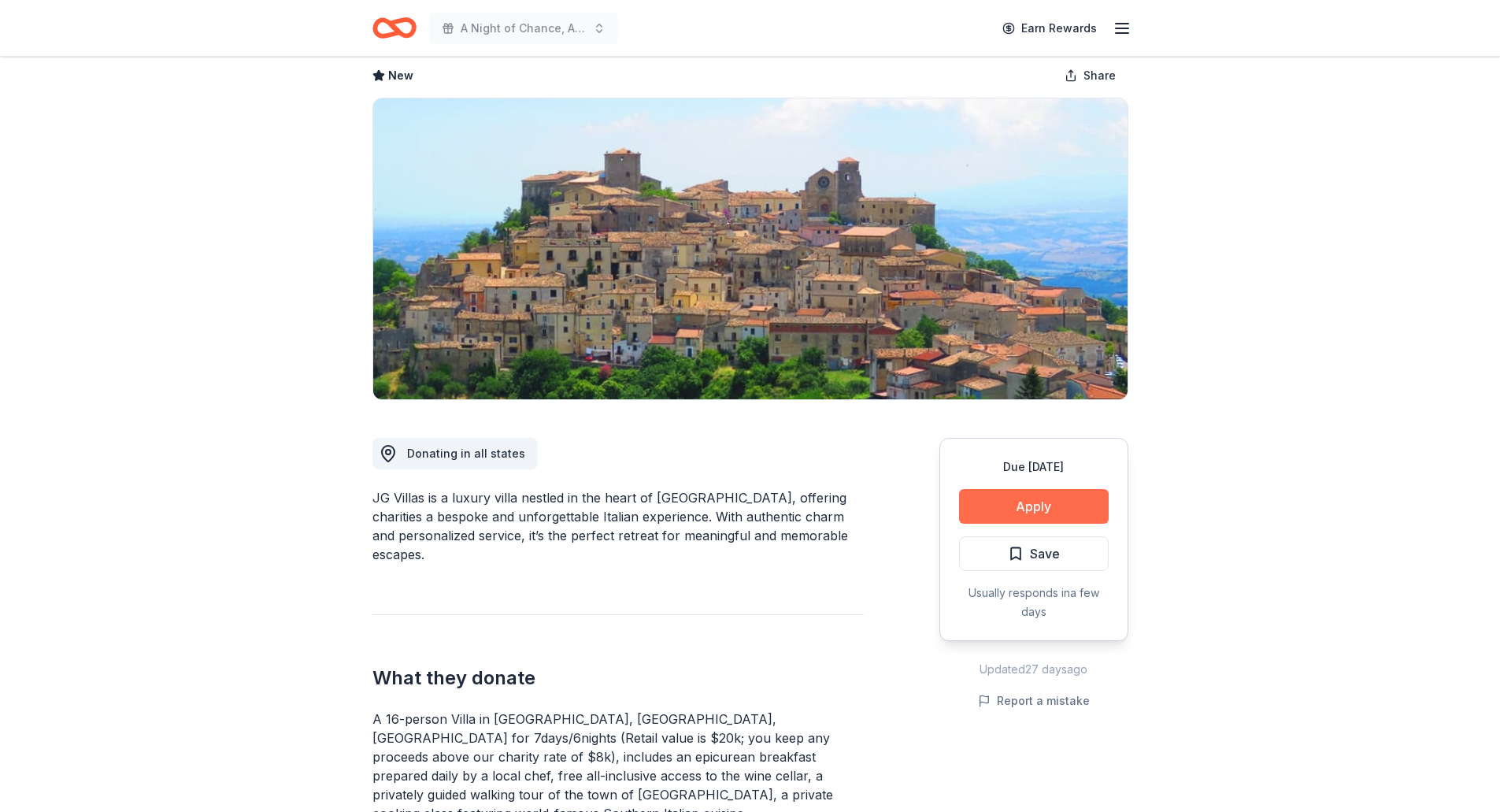
click at [1079, 508] on button "Apply" at bounding box center [1034, 507] width 149 height 35
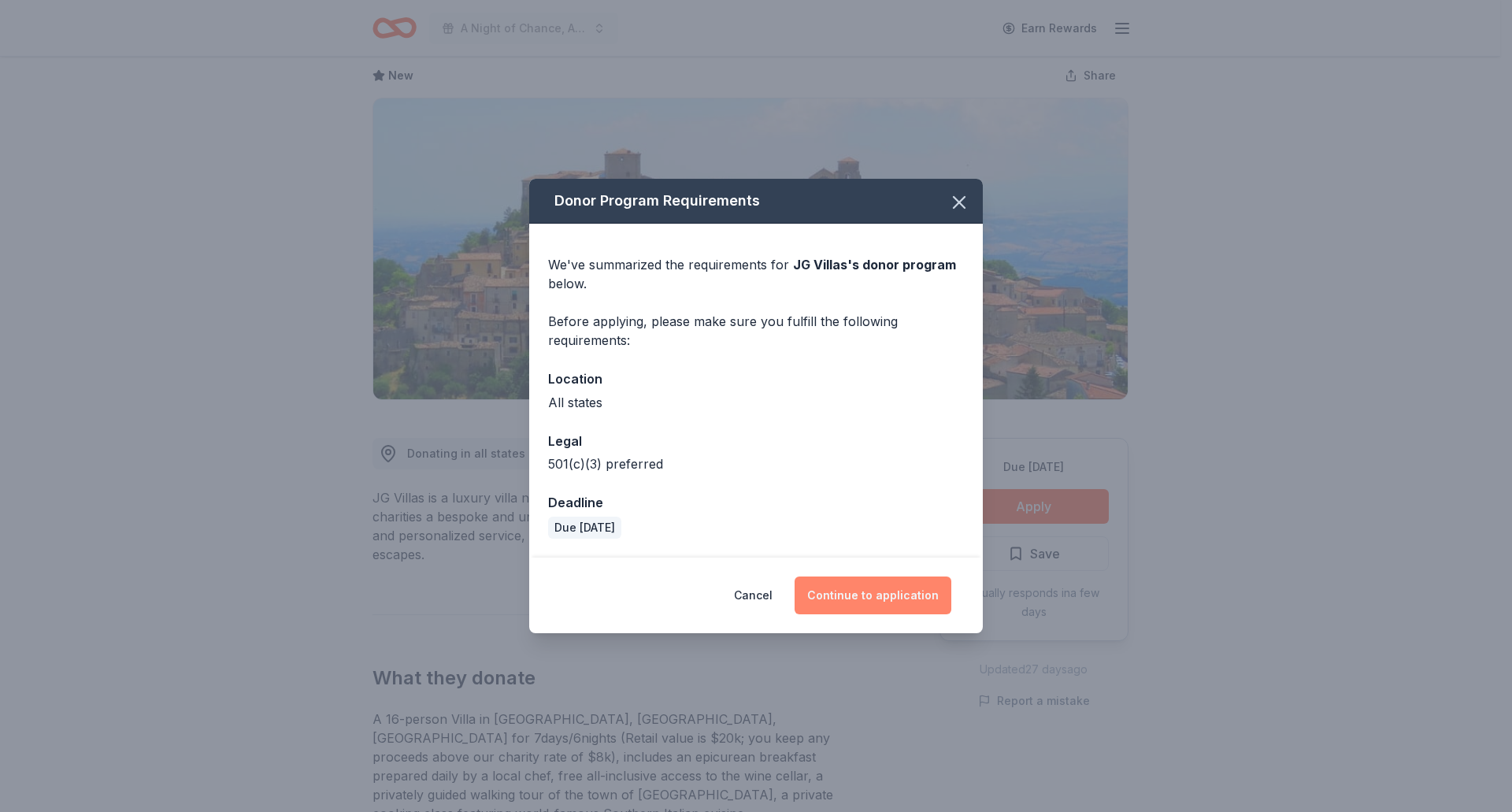
click at [890, 593] on button "Continue to application" at bounding box center [873, 595] width 157 height 38
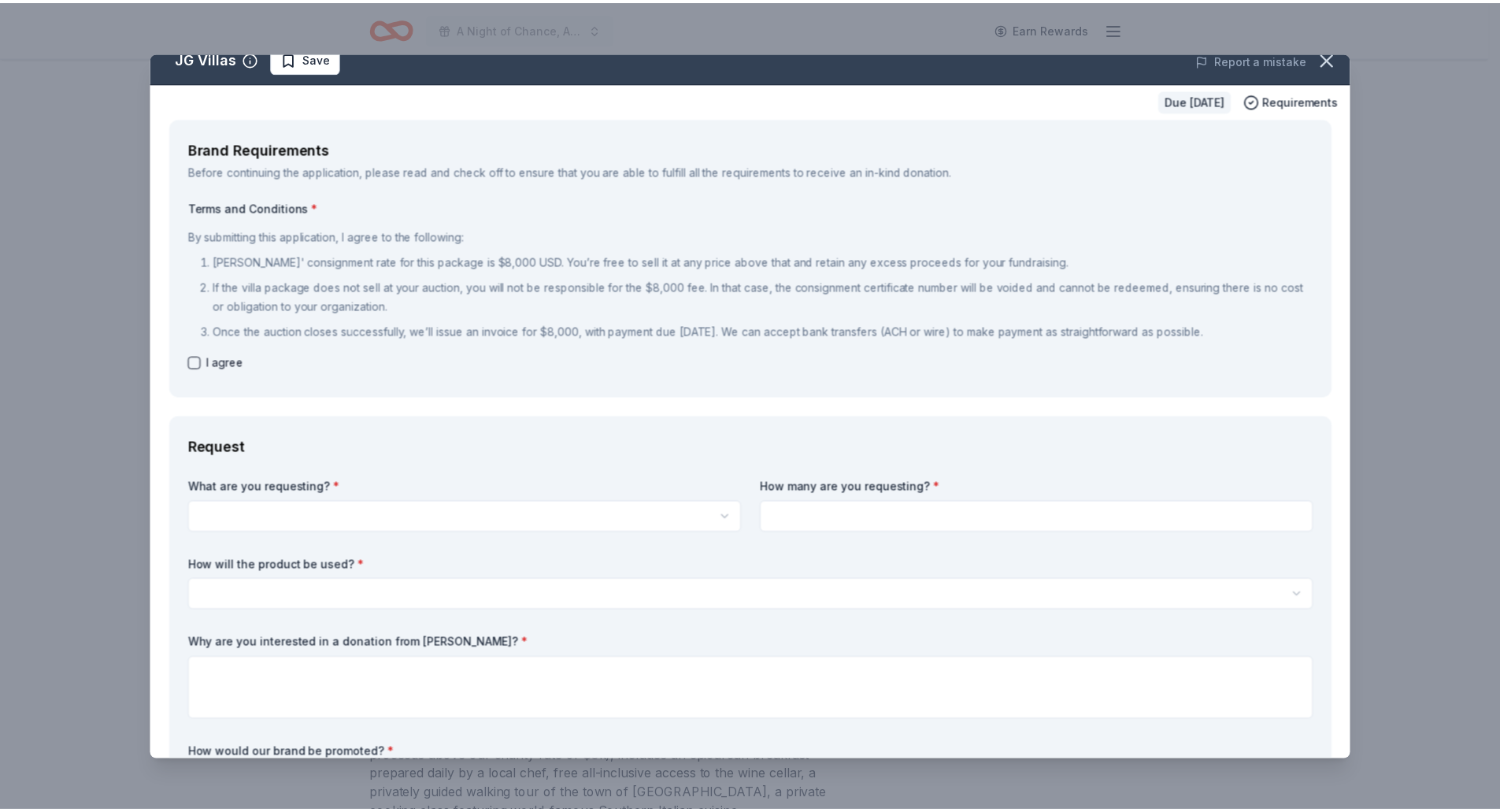
scroll to position [0, 0]
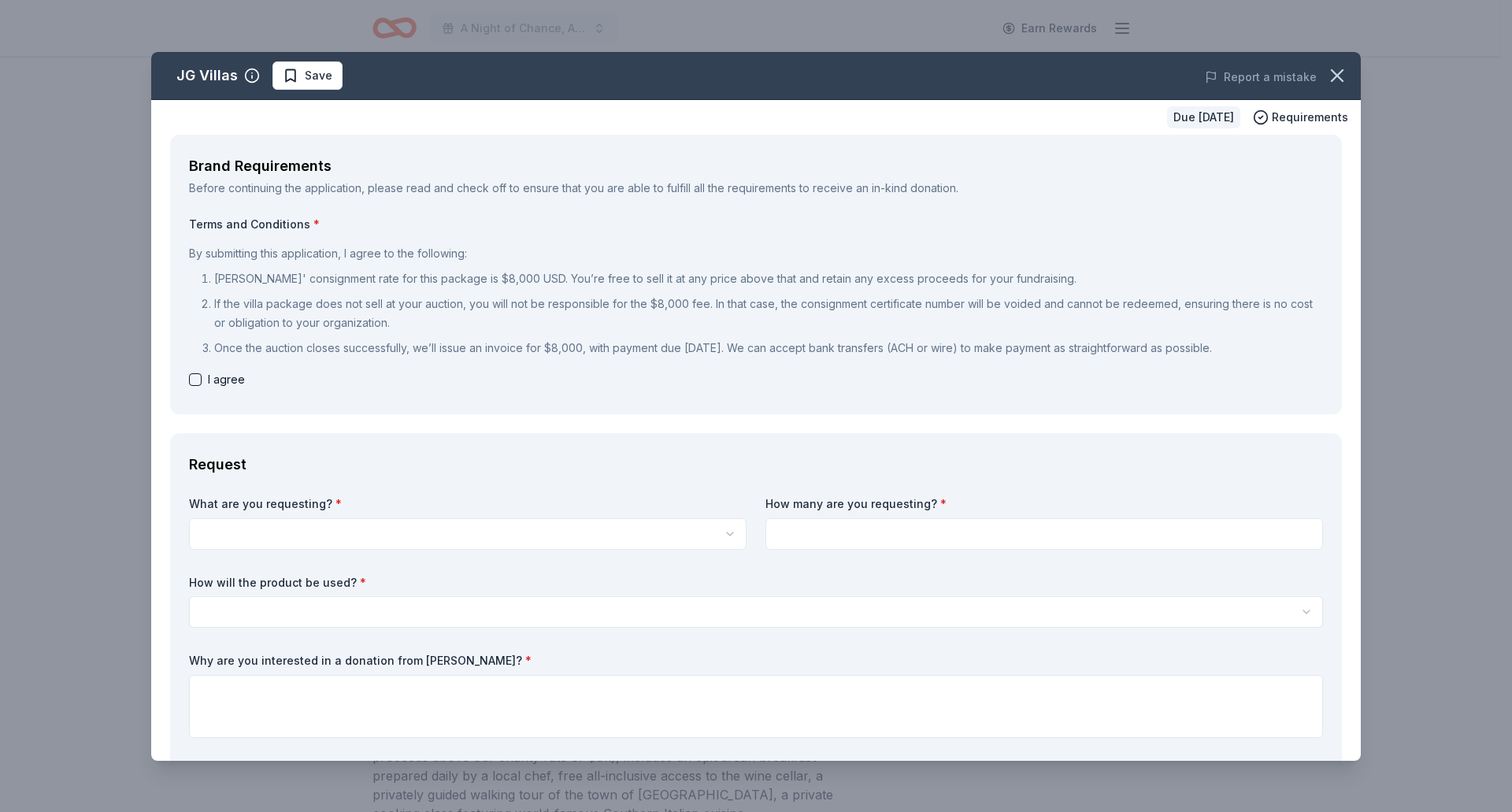
click at [100, 186] on div "JG Villas Save Report a mistake Due in 27 days Requirements Brand Requirements …" at bounding box center [756, 406] width 1512 height 812
click at [1327, 72] on icon "button" at bounding box center [1337, 75] width 22 height 22
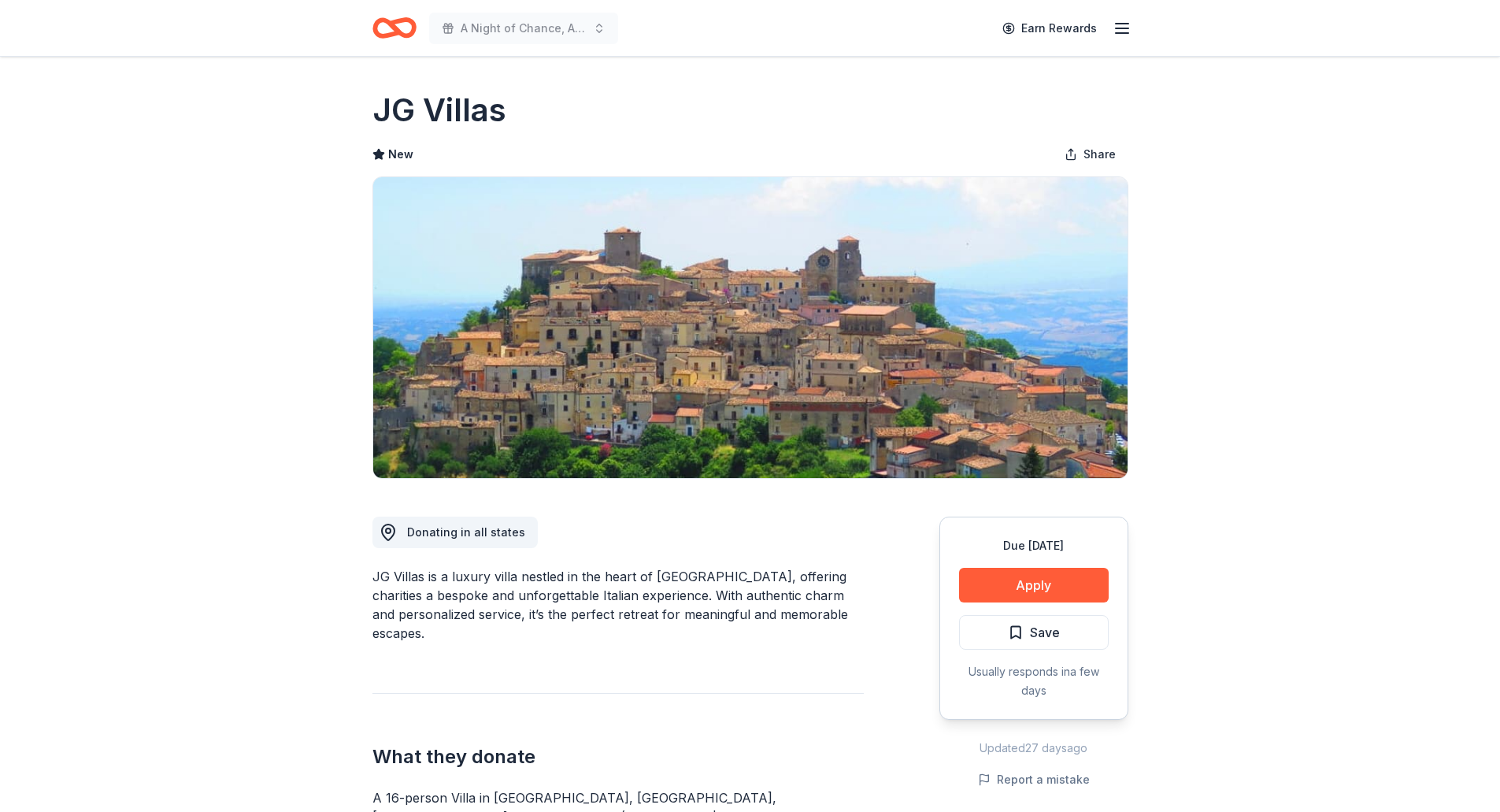
click at [402, 24] on icon "Home" at bounding box center [394, 28] width 44 height 37
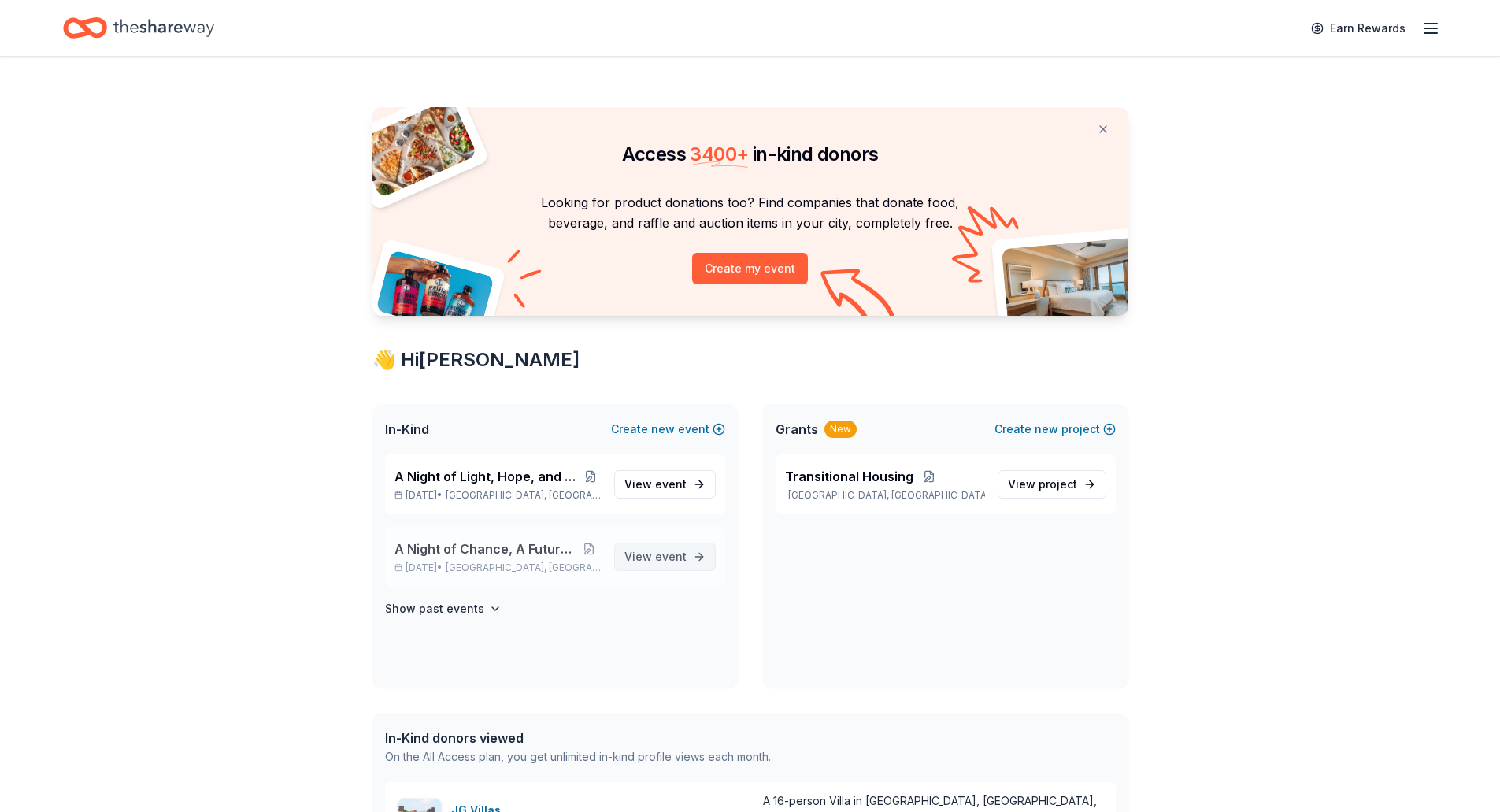
click at [691, 561] on link "View event" at bounding box center [665, 556] width 101 height 28
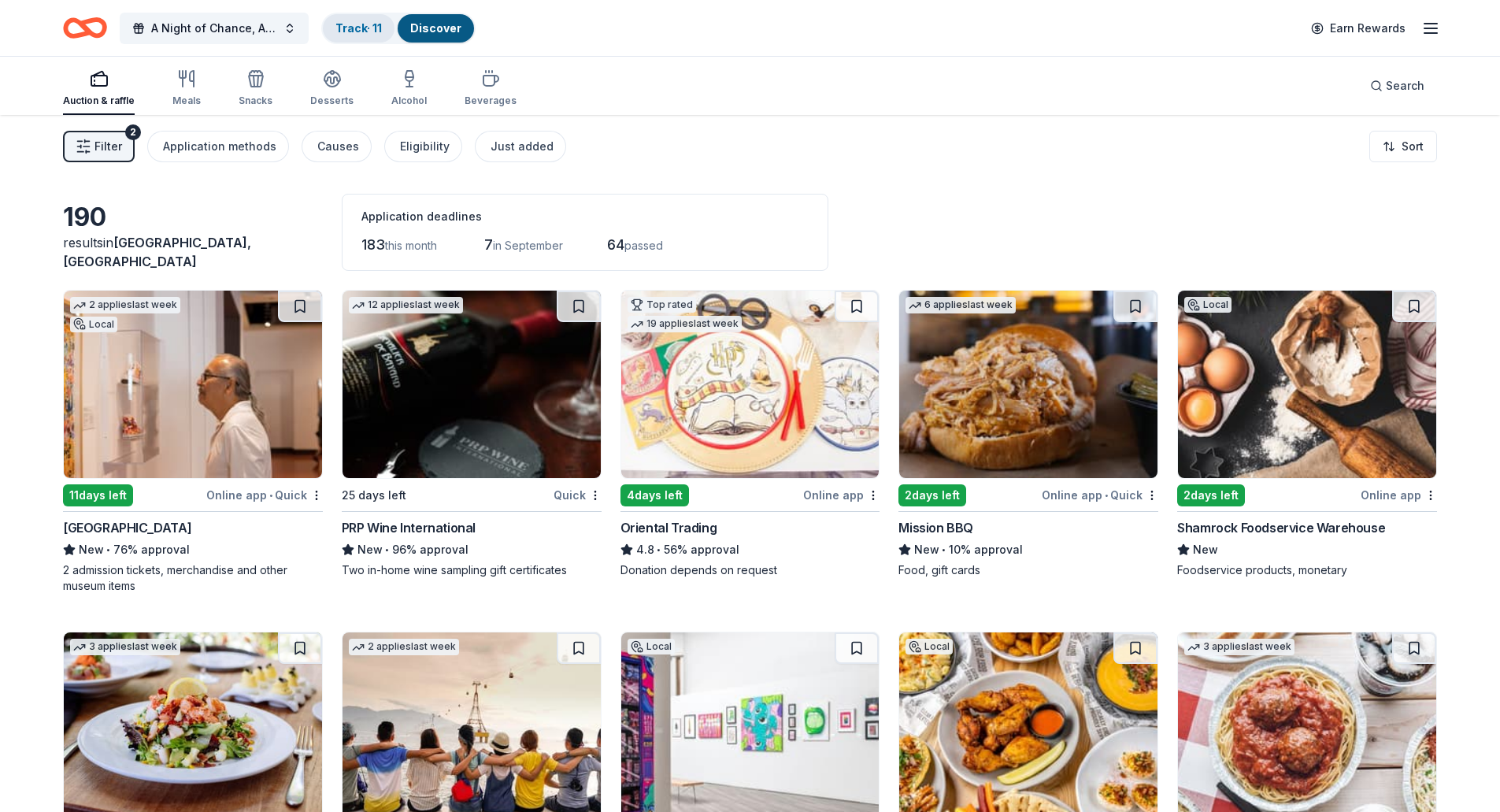
click at [343, 30] on link "Track · 11" at bounding box center [359, 28] width 47 height 14
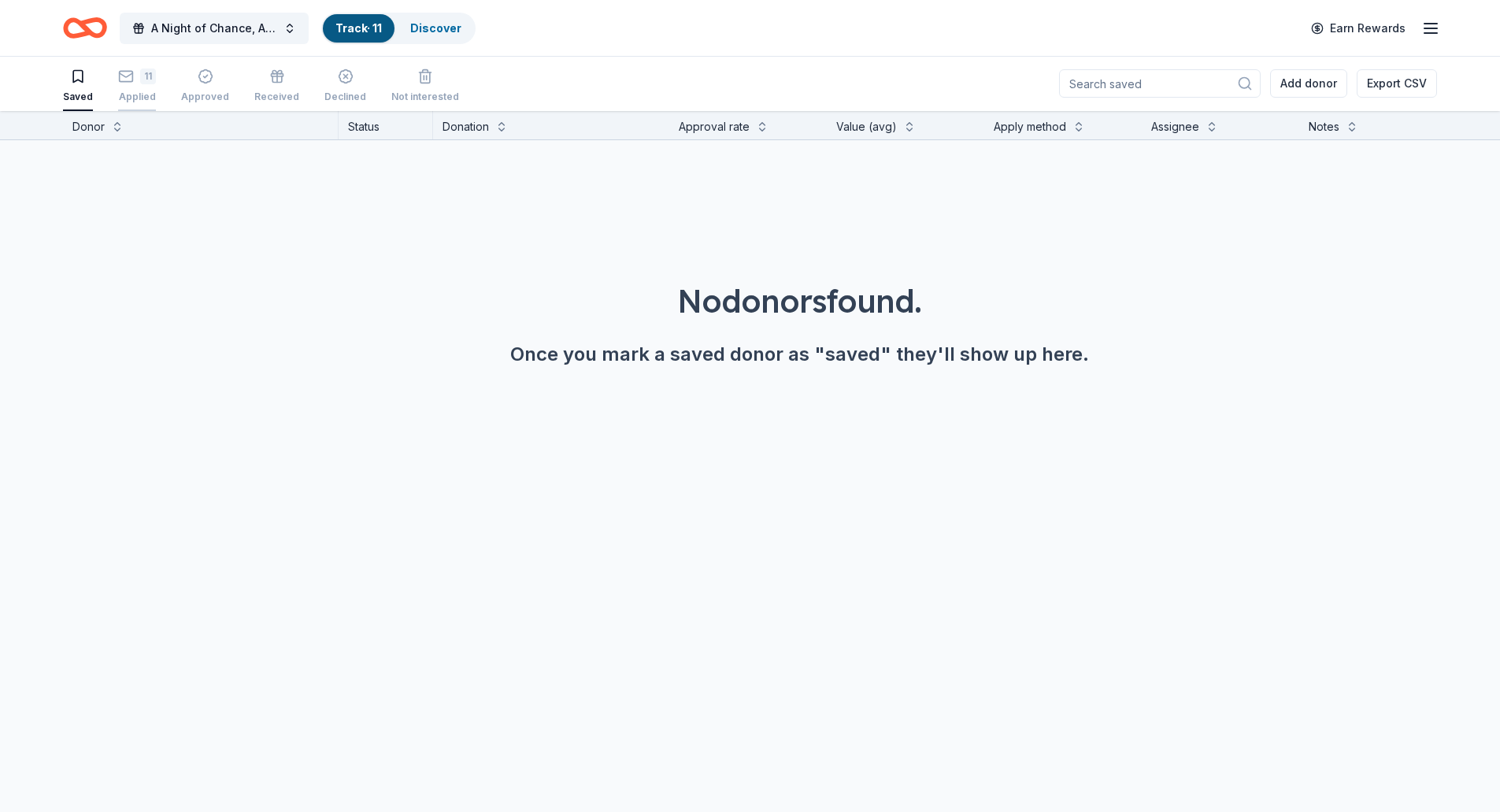
click at [120, 85] on div "11 Applied" at bounding box center [137, 86] width 38 height 35
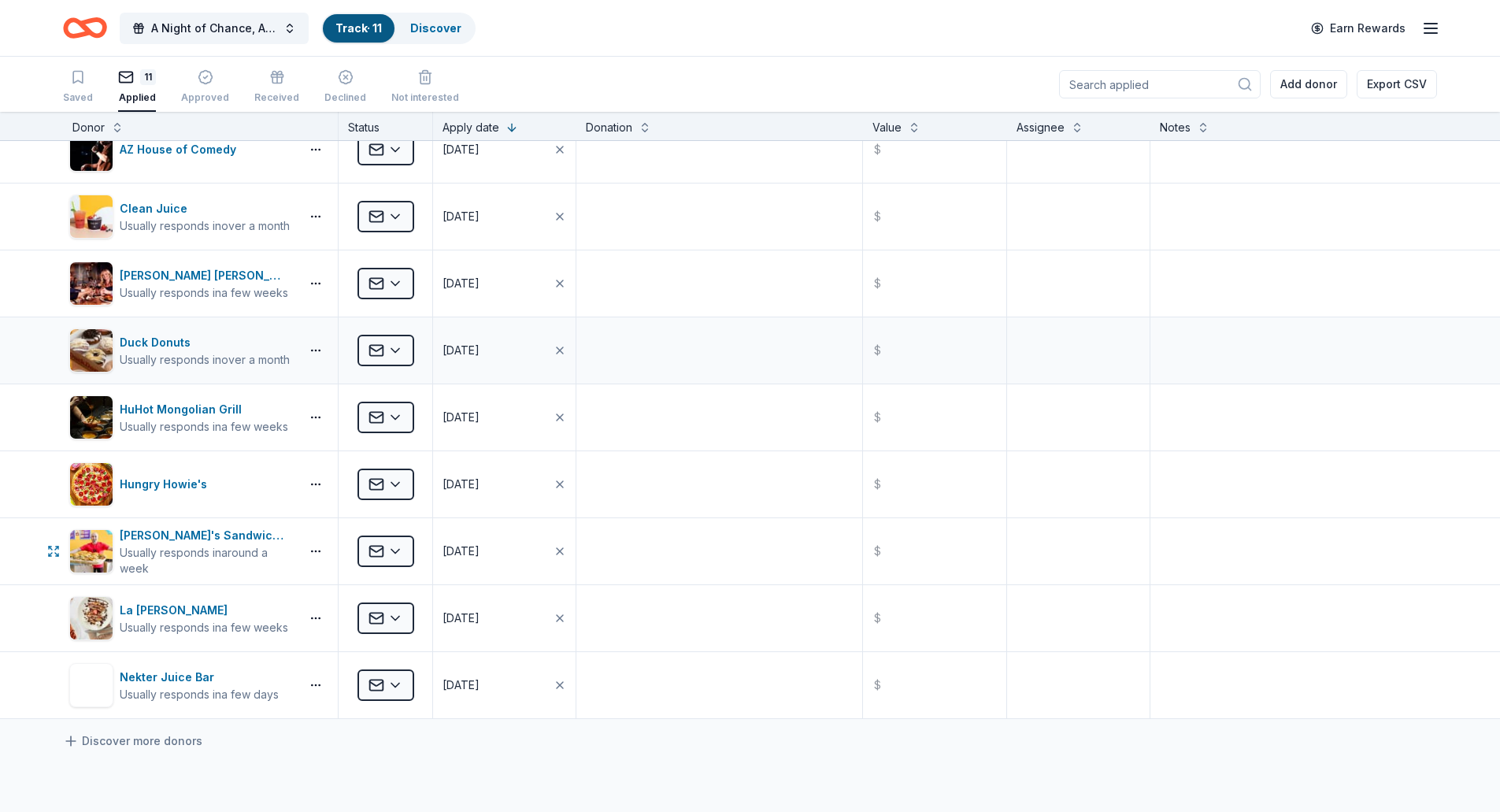
scroll to position [157, 0]
click at [157, 573] on div "Usually responds in around a week" at bounding box center [207, 561] width 174 height 31
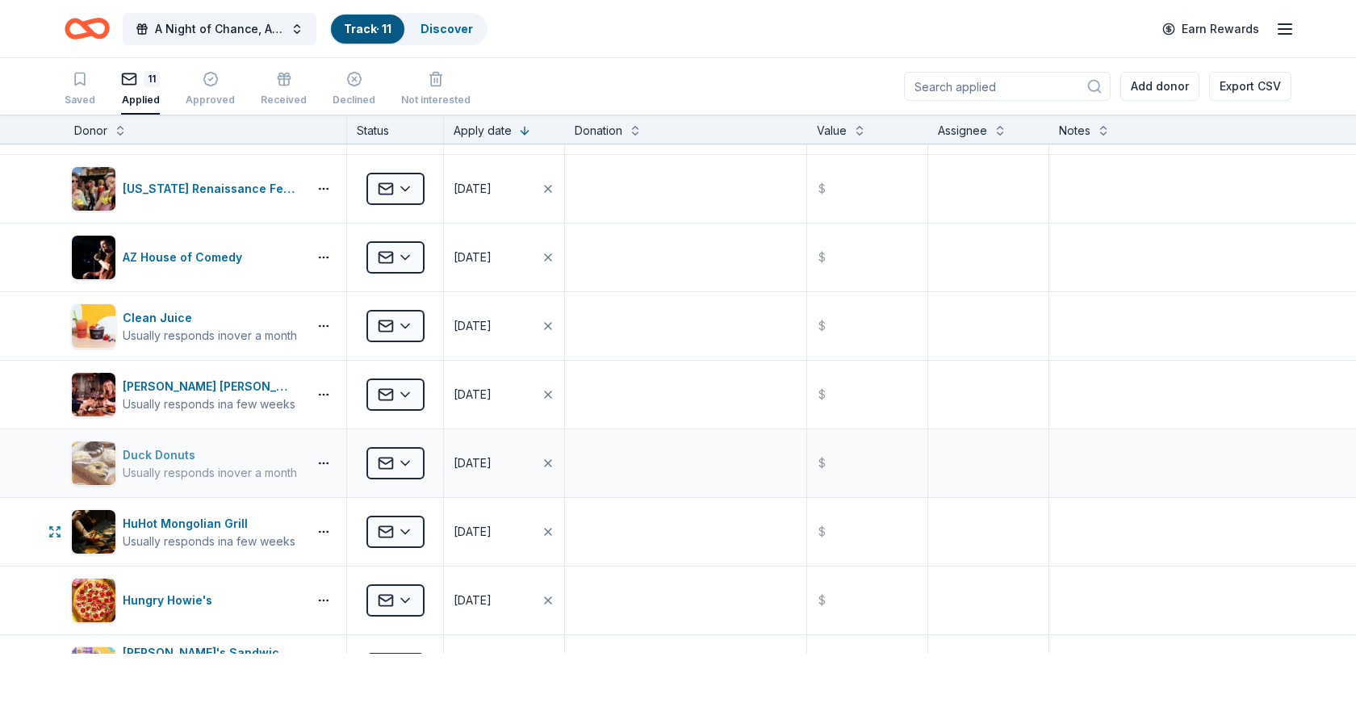
scroll to position [0, 0]
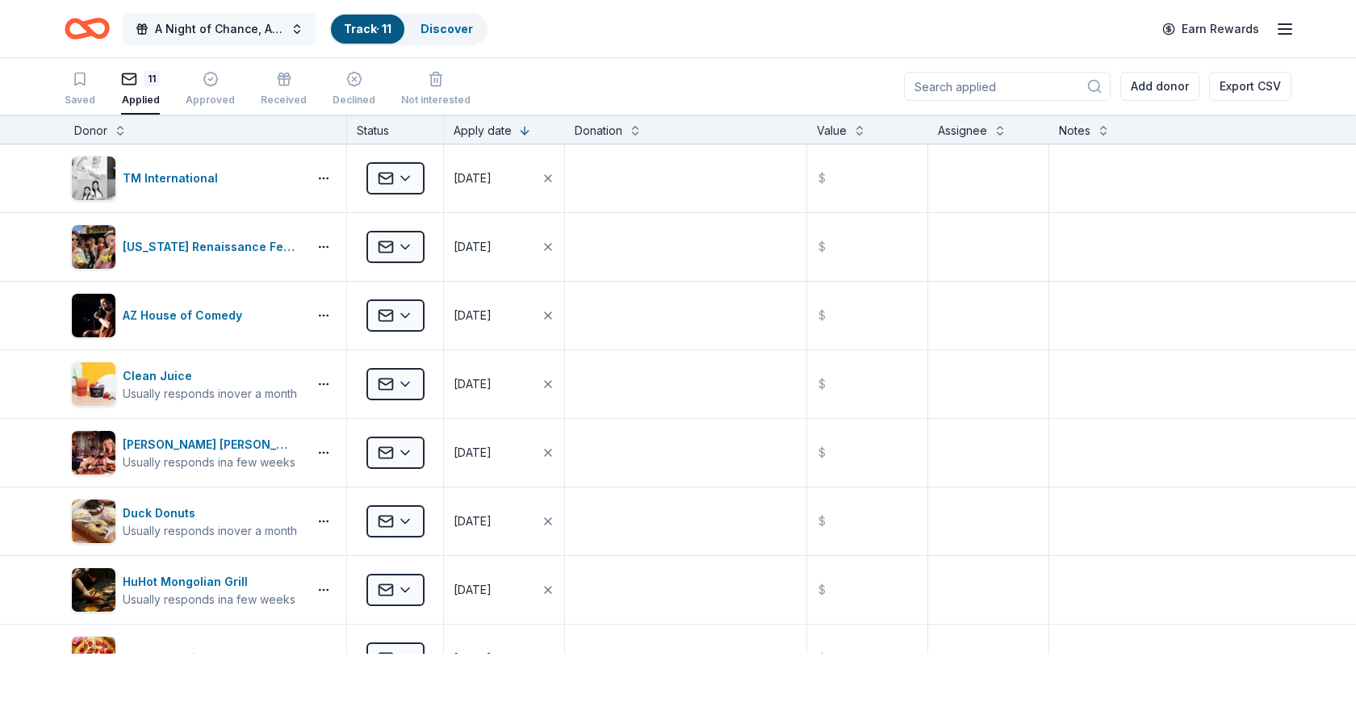
click at [273, 31] on span "A Night of Chance, A Future of Change" at bounding box center [219, 28] width 129 height 19
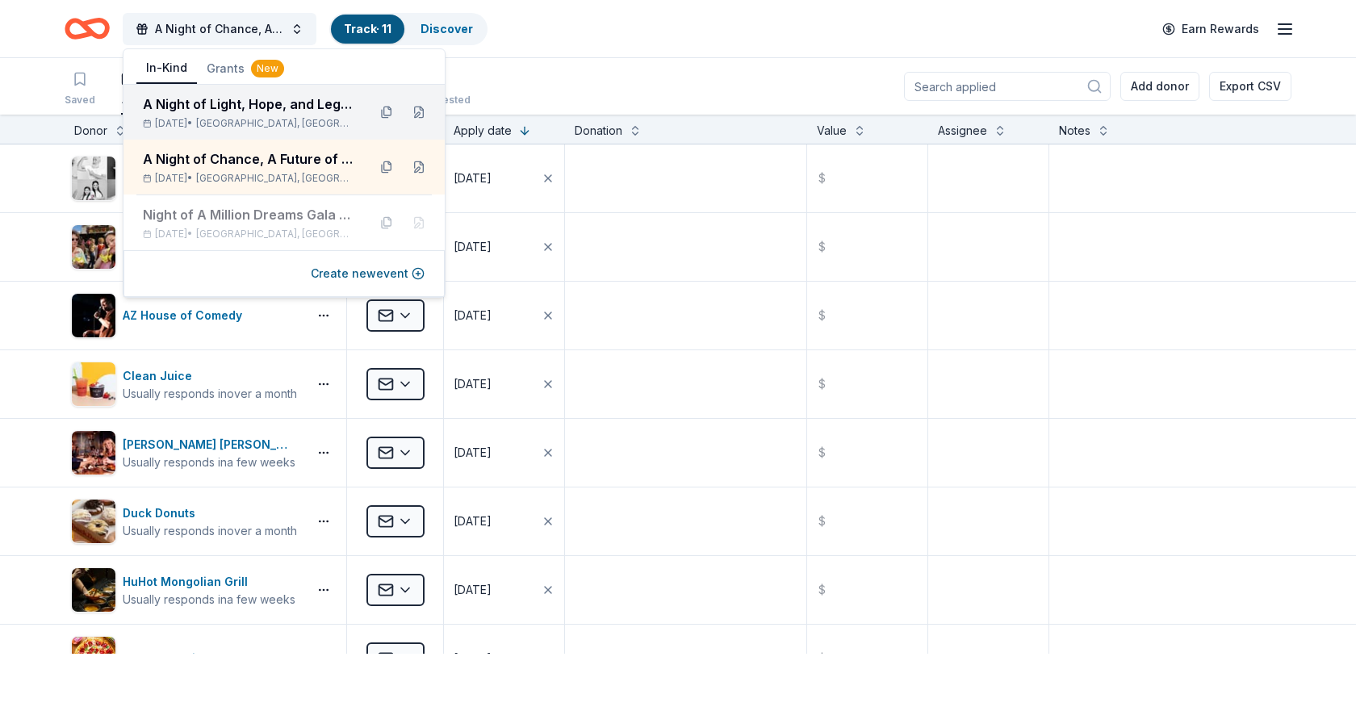
click at [274, 111] on div "A Night of Light, Hope, and Legacy Gala 2026" at bounding box center [248, 103] width 211 height 19
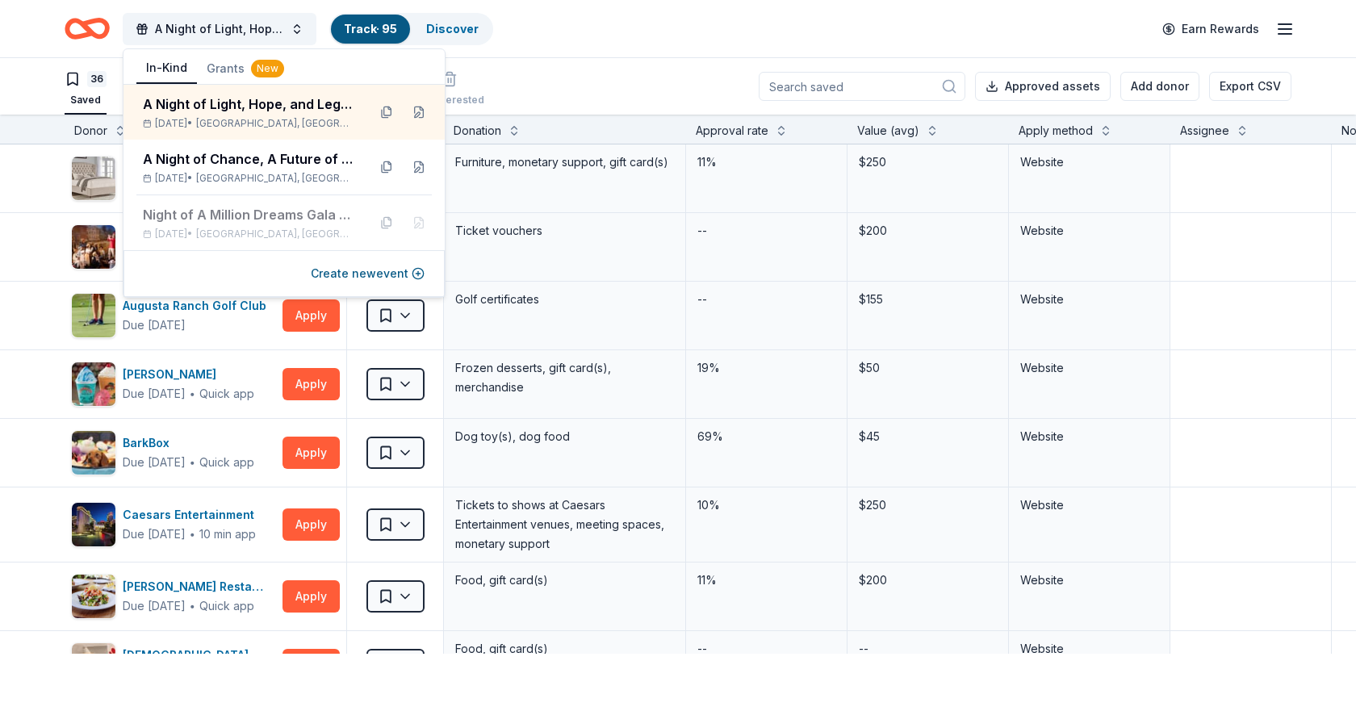
click at [664, 73] on div "36 Saved 52 Applied Approved 2 Received Declined Not interested Approved assets…" at bounding box center [678, 86] width 1227 height 56
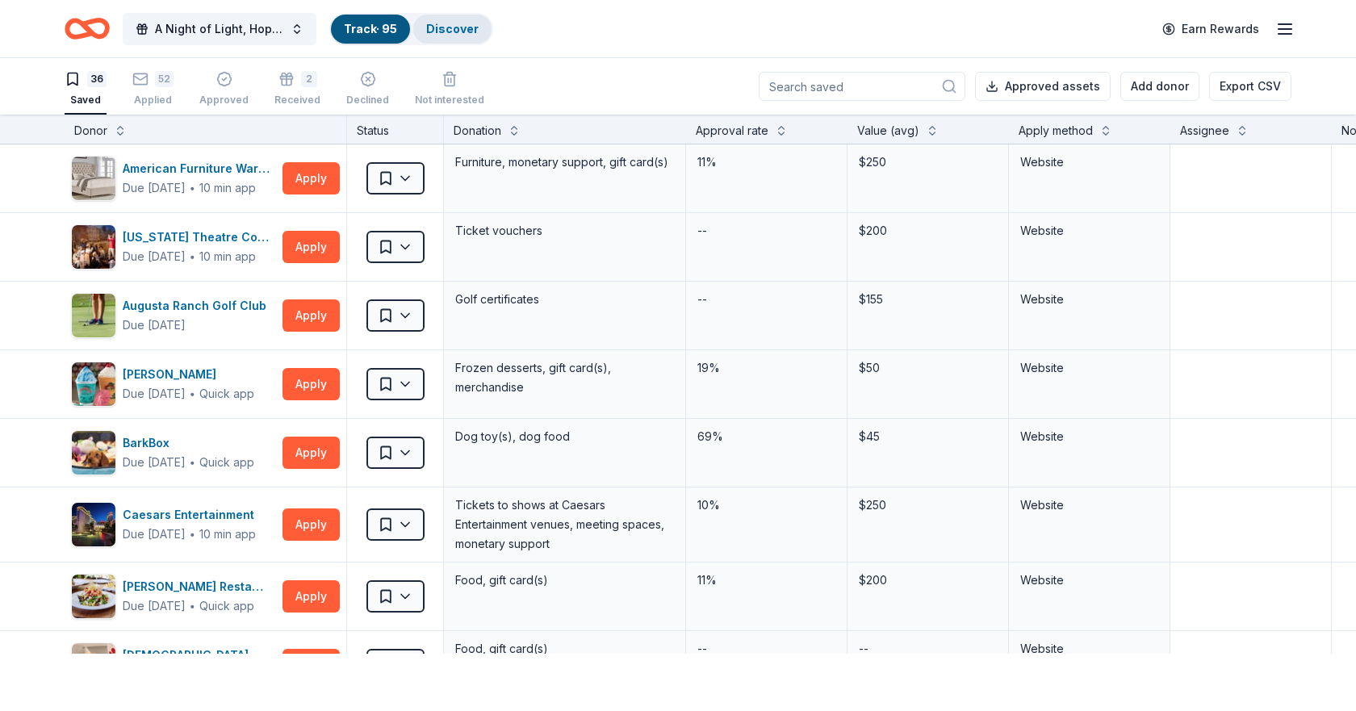
click at [437, 26] on link "Discover" at bounding box center [452, 29] width 52 height 14
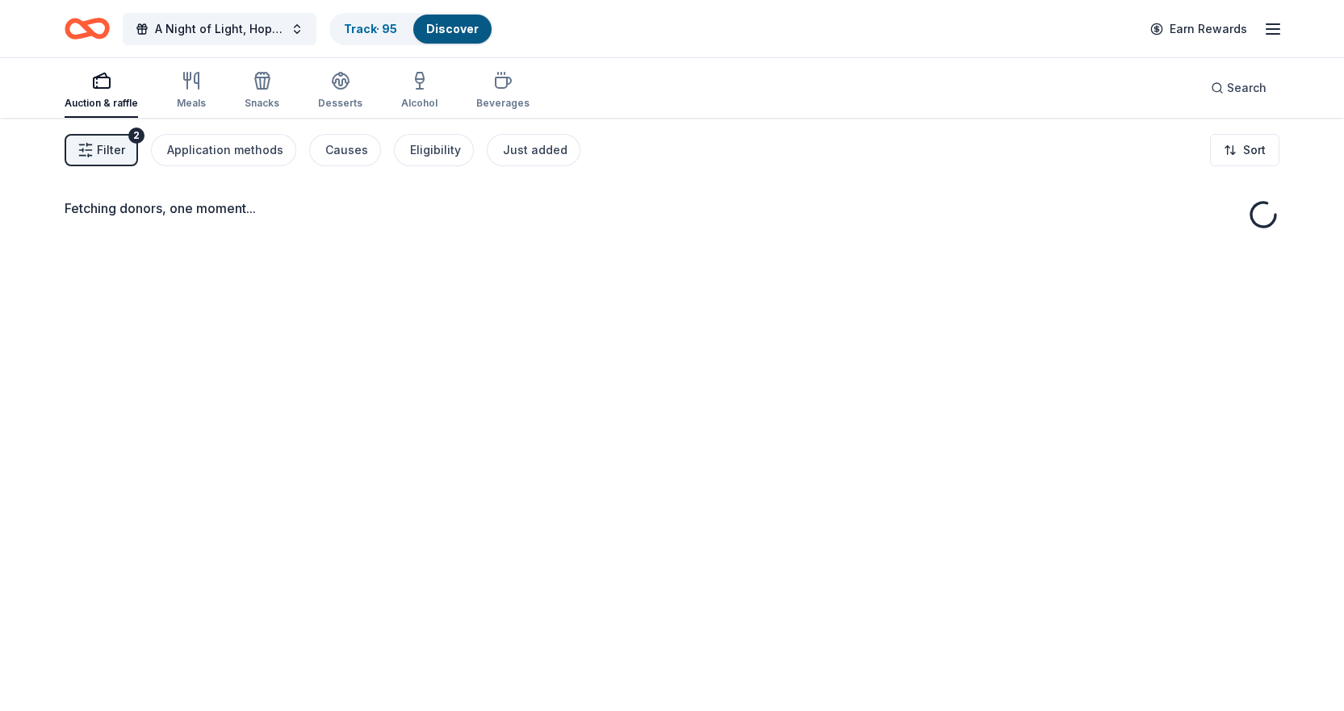
click at [1234, 107] on div "Search" at bounding box center [1239, 88] width 82 height 60
click at [1244, 94] on span "Search" at bounding box center [1247, 87] width 40 height 19
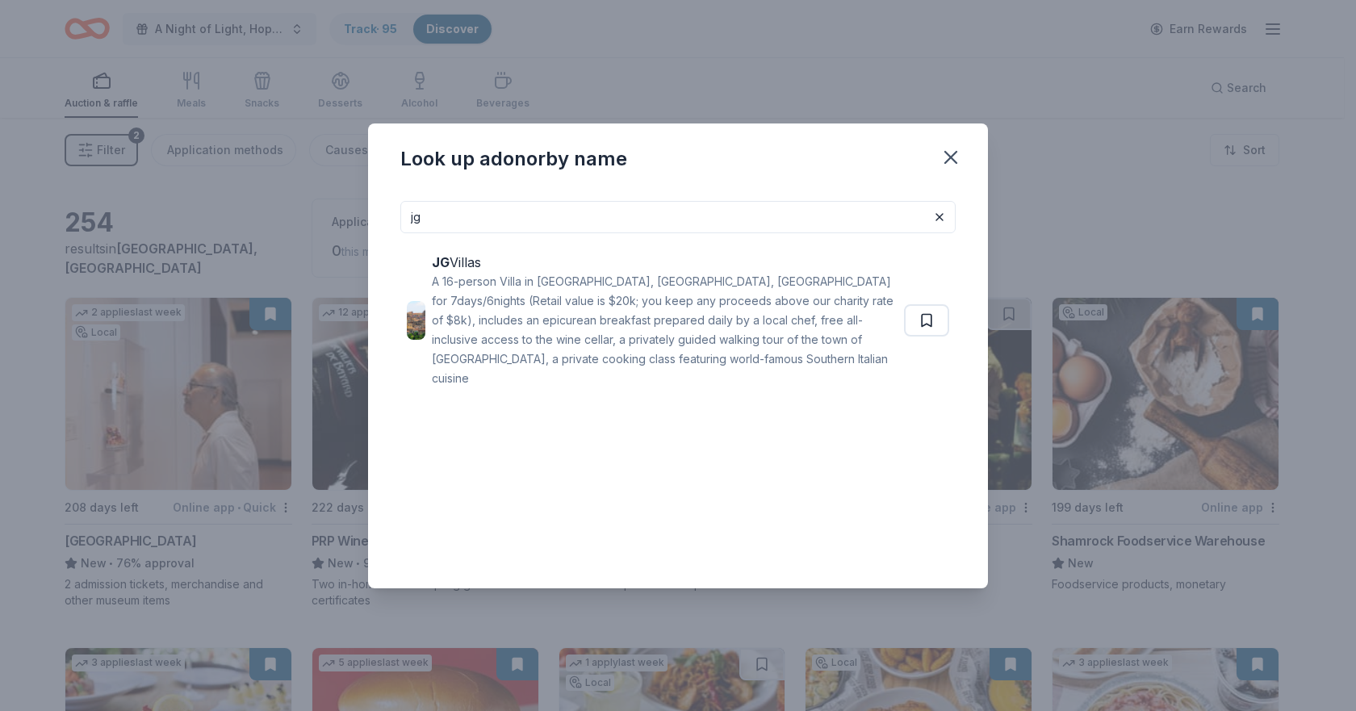
type input "jg"
click at [672, 403] on div "jg JG Villas A 16-person Villa in Altomonte, Calabria, Italy for 7days/6nights …" at bounding box center [677, 382] width 555 height 362
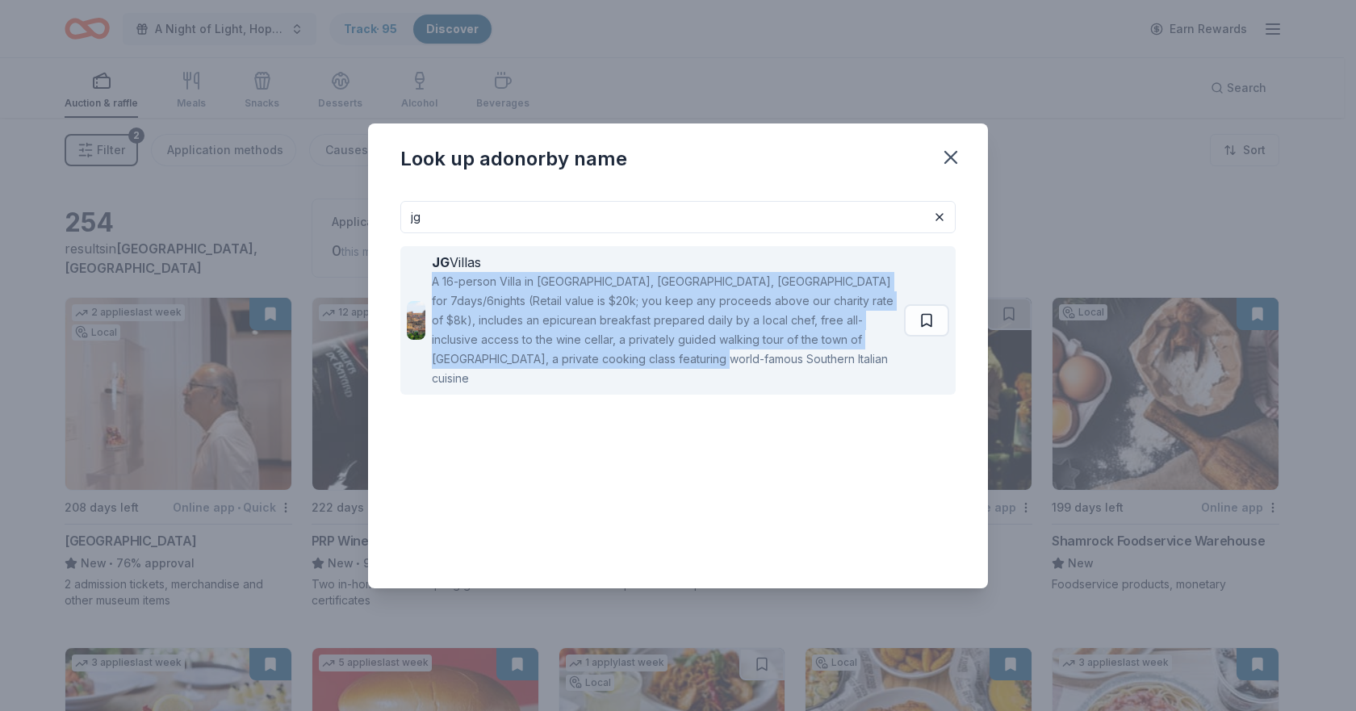
drag, startPoint x: 604, startPoint y: 355, endPoint x: 433, endPoint y: 281, distance: 186.5
click at [433, 281] on div "A 16-person Villa in Altomonte, Calabria, Italy for 7days/6nights (Retail value…" at bounding box center [665, 330] width 466 height 116
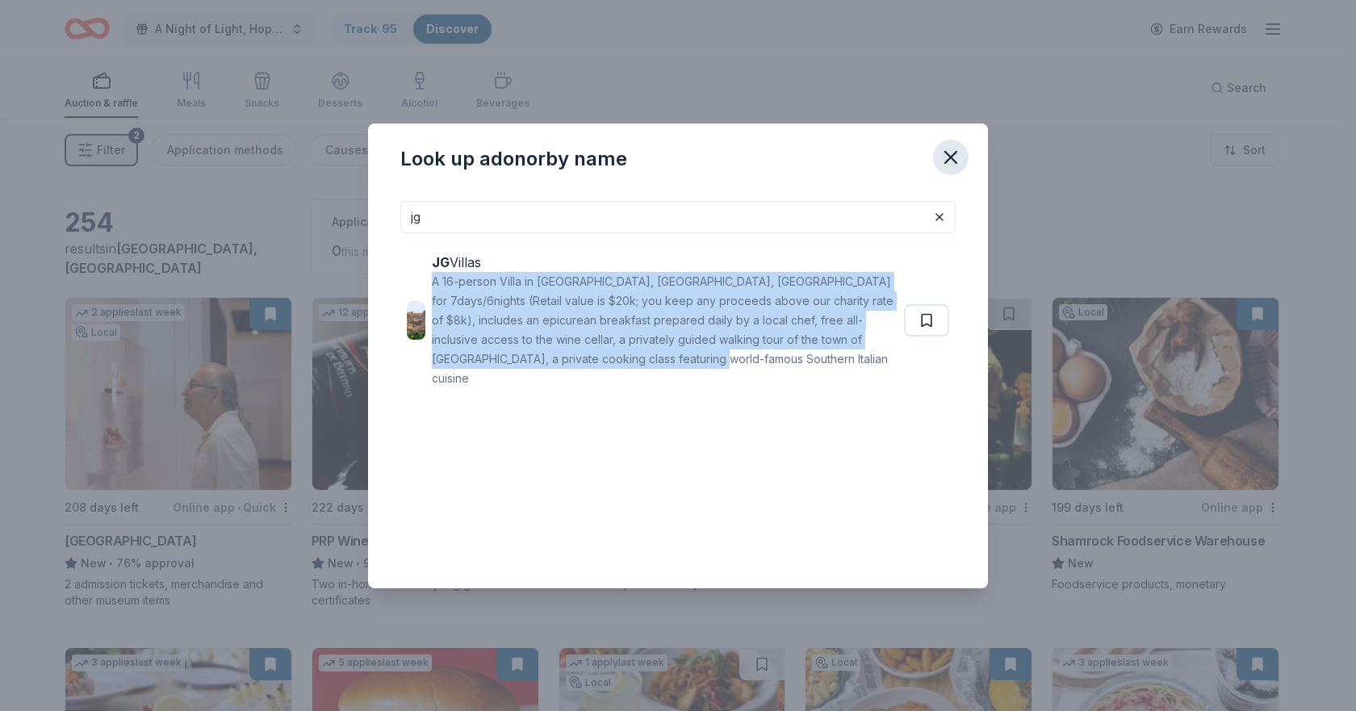
drag, startPoint x: 956, startPoint y: 158, endPoint x: 946, endPoint y: 158, distance: 10.5
click at [957, 158] on icon "button" at bounding box center [950, 157] width 23 height 23
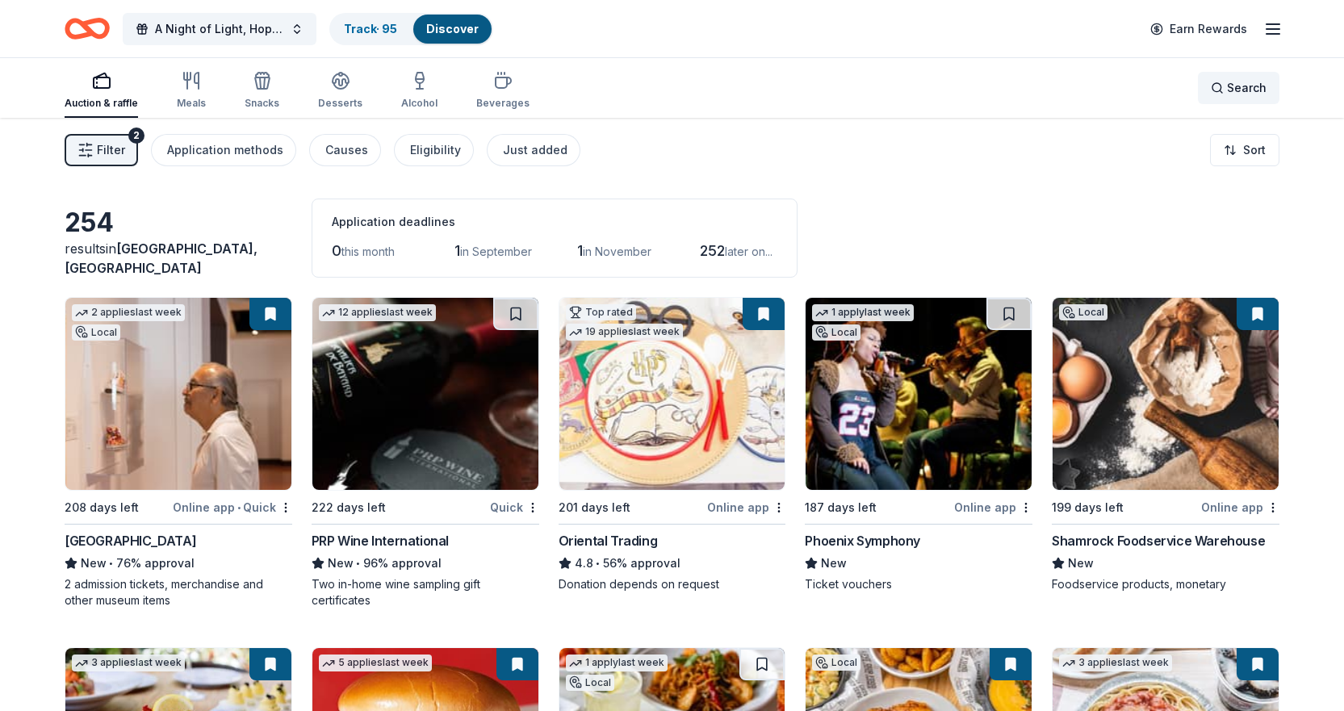
click at [1226, 86] on div "Search" at bounding box center [1238, 87] width 56 height 19
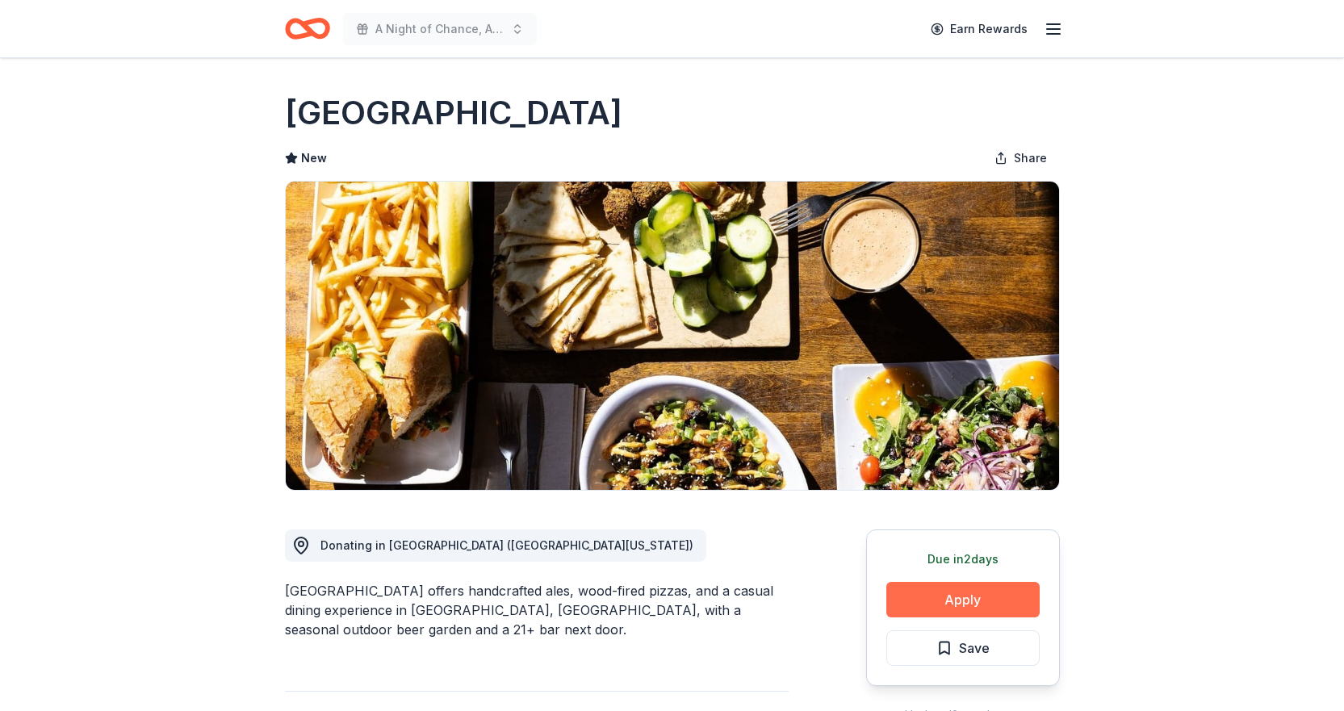
click at [984, 605] on button "Apply" at bounding box center [962, 600] width 153 height 36
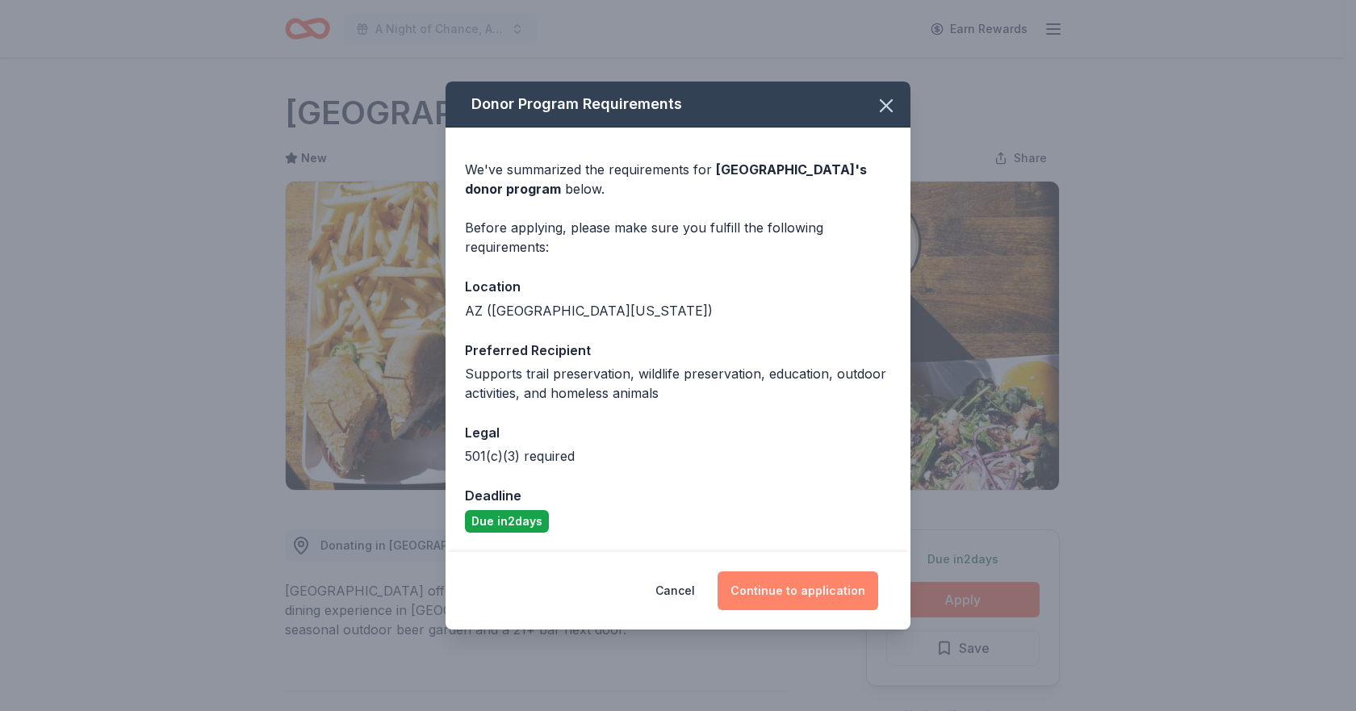
click at [810, 596] on button "Continue to application" at bounding box center [797, 590] width 161 height 39
